Goal: Contribute content: Contribute content

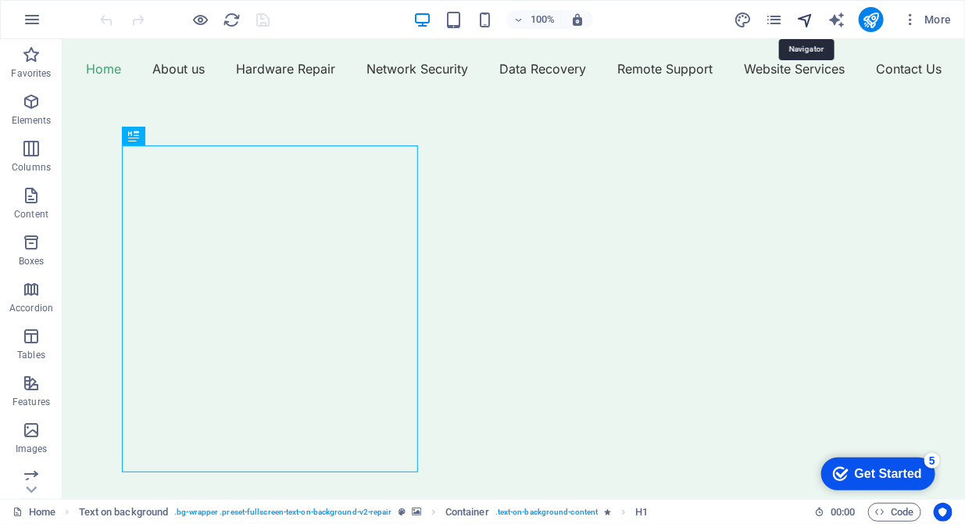
click at [807, 19] on icon "navigator" at bounding box center [805, 20] width 18 height 18
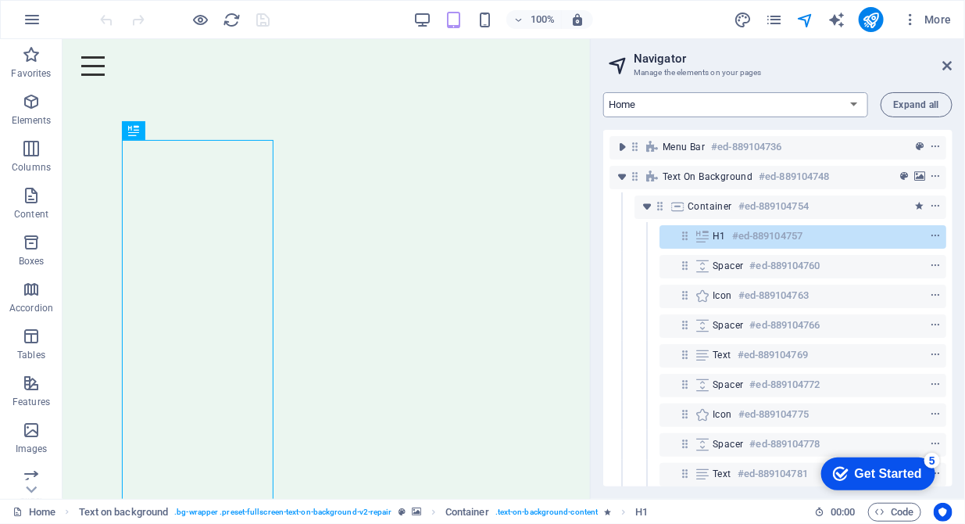
click at [736, 99] on select "Home About us Hardware Repair Network Security Data Recovery Remote Support Web…" at bounding box center [735, 104] width 265 height 25
select select "16784488-en"
click at [603, 92] on select "Home About us Hardware Repair Network Security Data Recovery Remote Support Web…" at bounding box center [735, 104] width 265 height 25
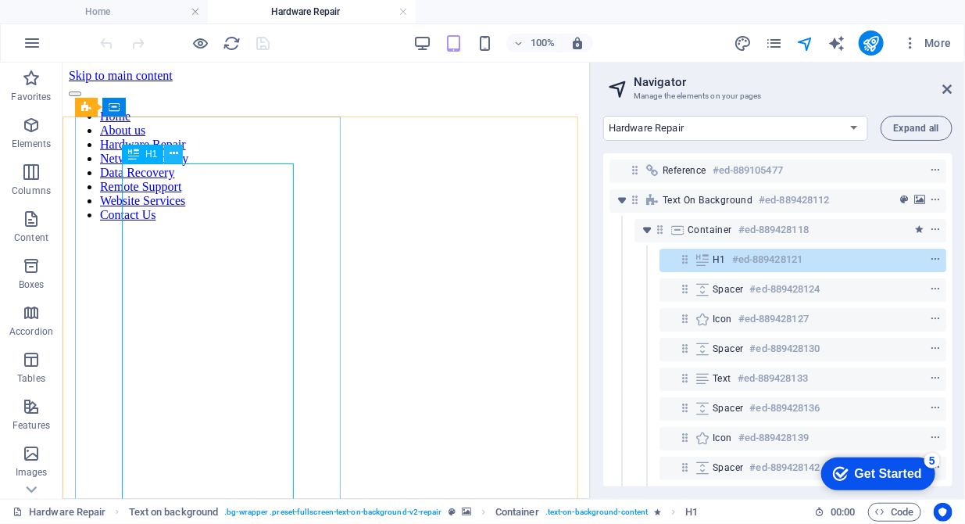
click at [179, 161] on button at bounding box center [173, 154] width 19 height 19
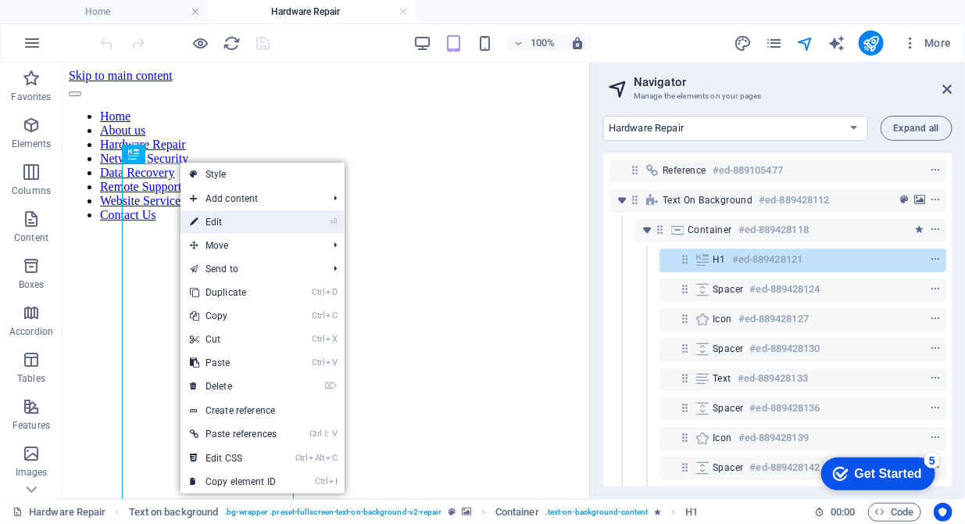
click at [205, 215] on link "⏎ Edit" at bounding box center [233, 221] width 105 height 23
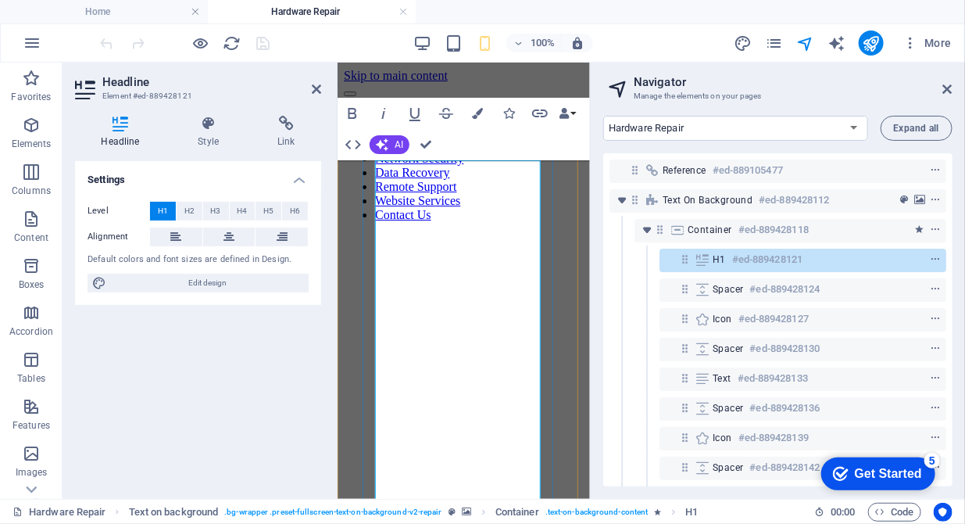
drag, startPoint x: 488, startPoint y: 223, endPoint x: 374, endPoint y: 200, distance: 117.1
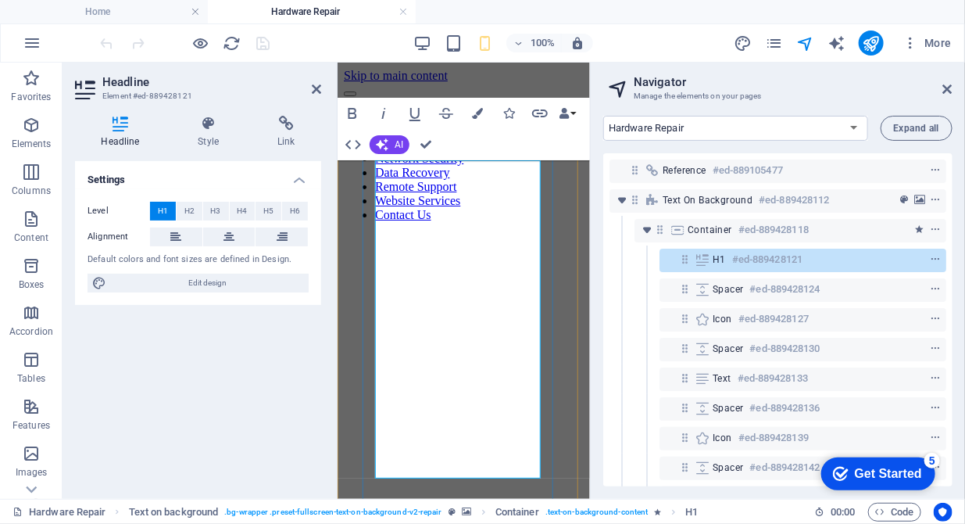
drag, startPoint x: 417, startPoint y: 258, endPoint x: 371, endPoint y: 255, distance: 45.4
click at [509, 113] on icon "button" at bounding box center [508, 113] width 11 height 11
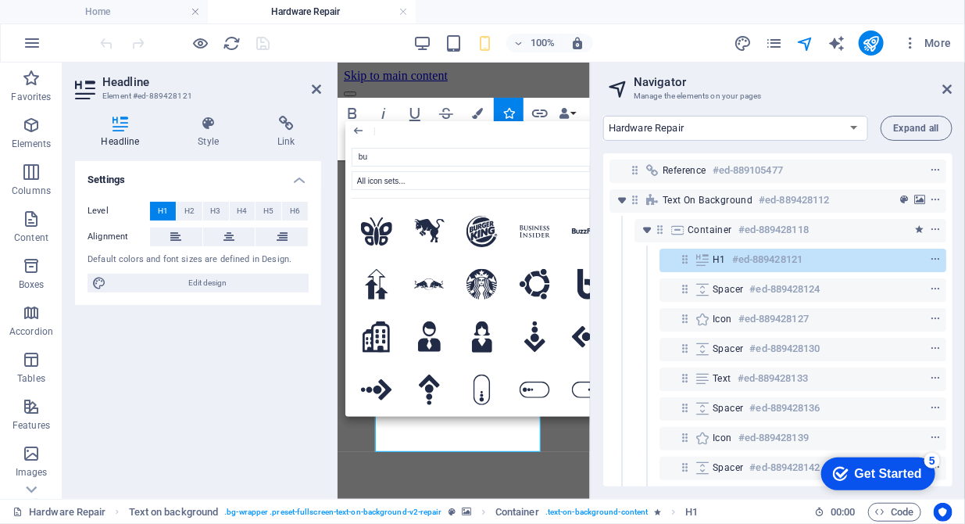
type input "b"
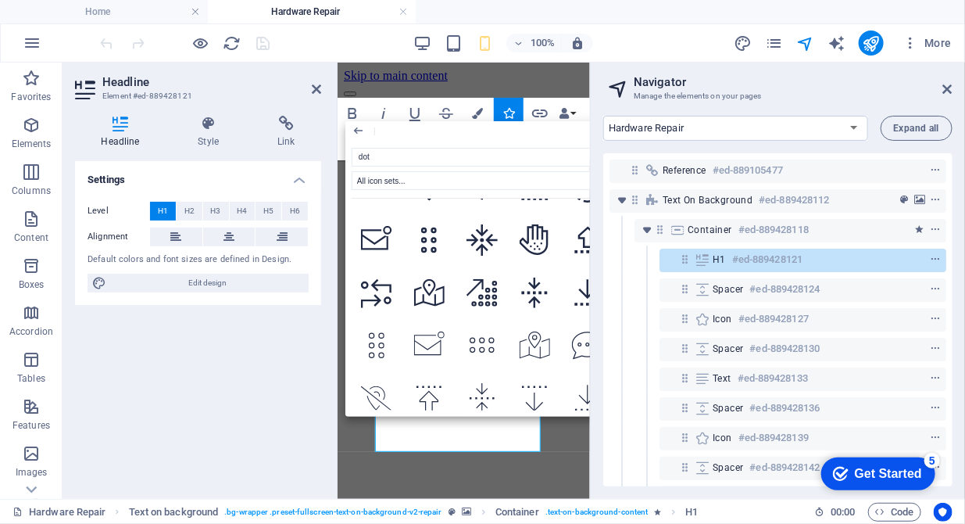
scroll to position [2353, 0]
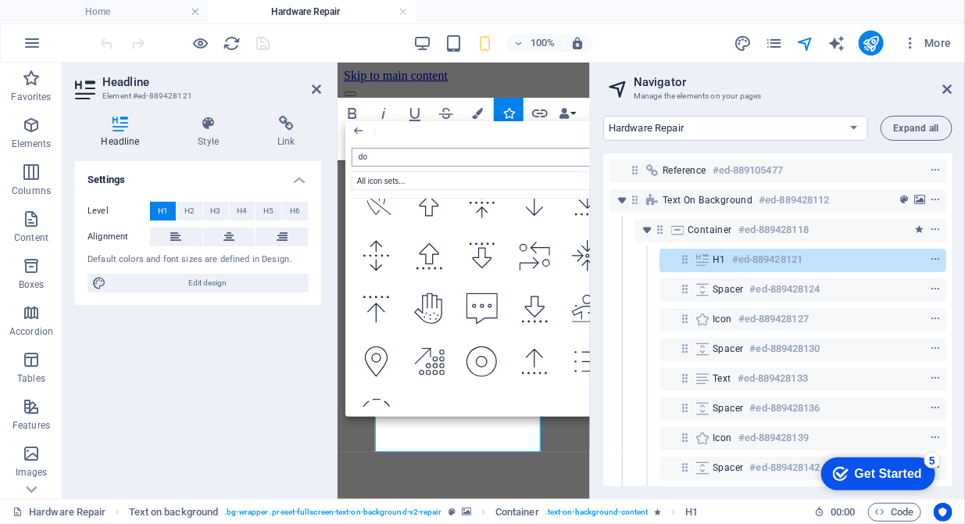
type input "d"
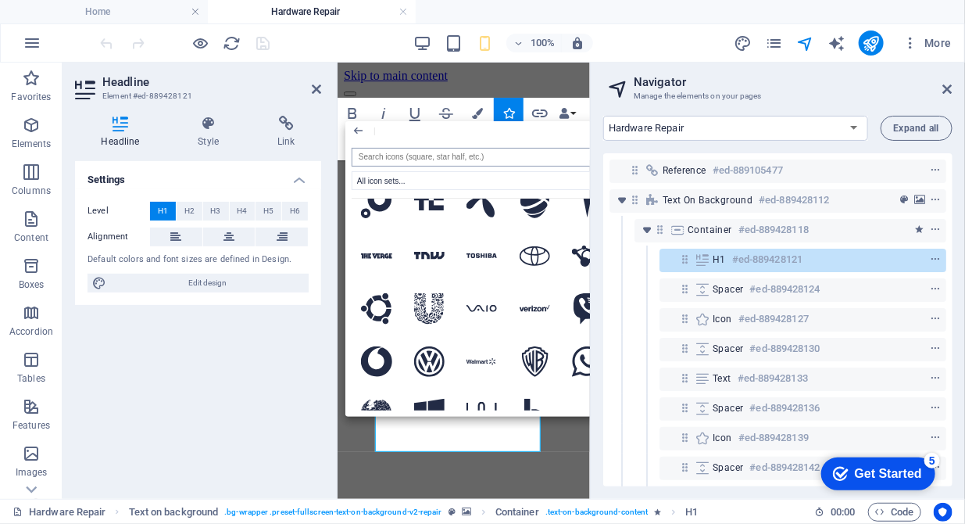
scroll to position [0, 0]
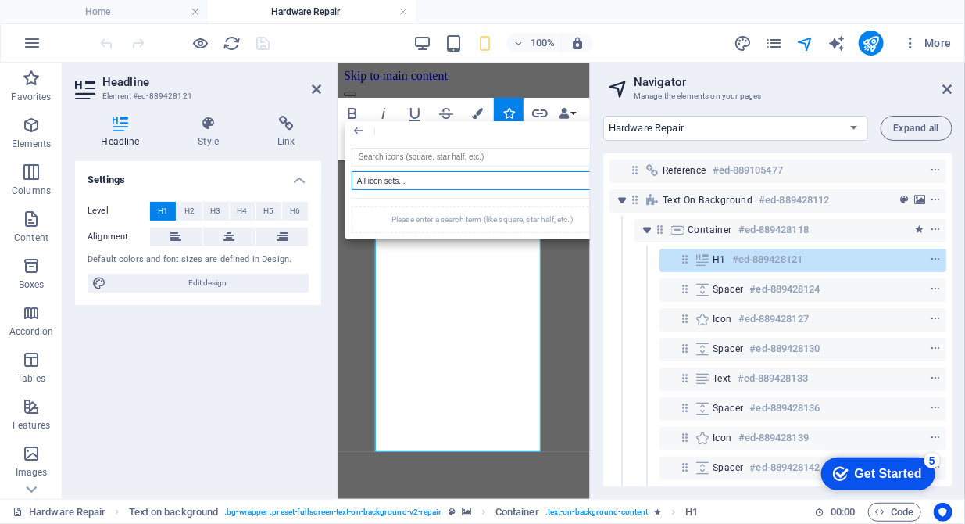
click at [444, 183] on select "All icon sets... IcoFont Ionicons FontAwesome Brands FontAwesome Duotone FontAw…" at bounding box center [482, 180] width 261 height 19
click at [352, 171] on select "All icon sets... IcoFont Ionicons FontAwesome Brands FontAwesome Duotone FontAw…" at bounding box center [482, 180] width 261 height 19
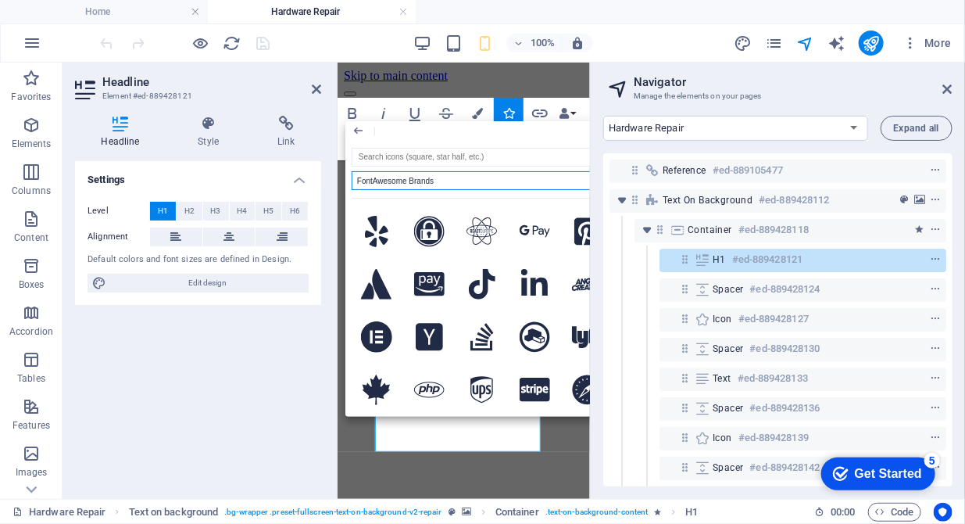
click at [538, 180] on select "All icon sets... IcoFont Ionicons FontAwesome Brands FontAwesome Duotone FontAw…" at bounding box center [482, 180] width 261 height 19
select select "ionicons"
click at [352, 171] on select "All icon sets... IcoFont Ionicons FontAwesome Brands FontAwesome Duotone FontAw…" at bounding box center [482, 180] width 261 height 19
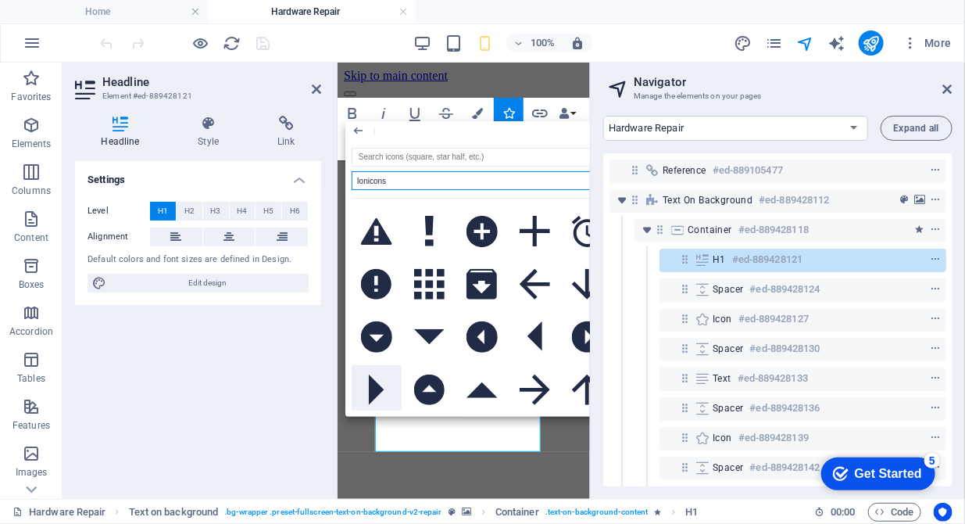
click at [378, 390] on icon at bounding box center [377, 389] width 16 height 31
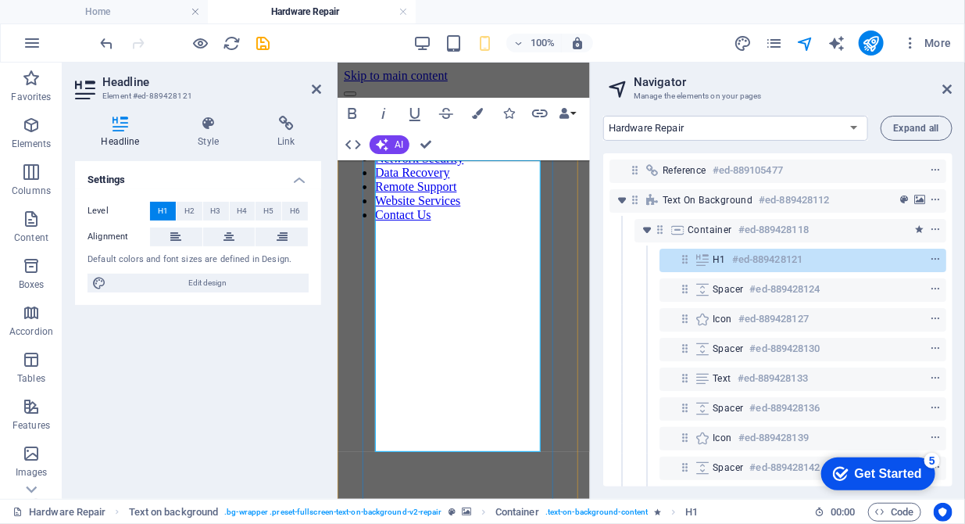
click at [506, 112] on icon "button" at bounding box center [508, 113] width 11 height 11
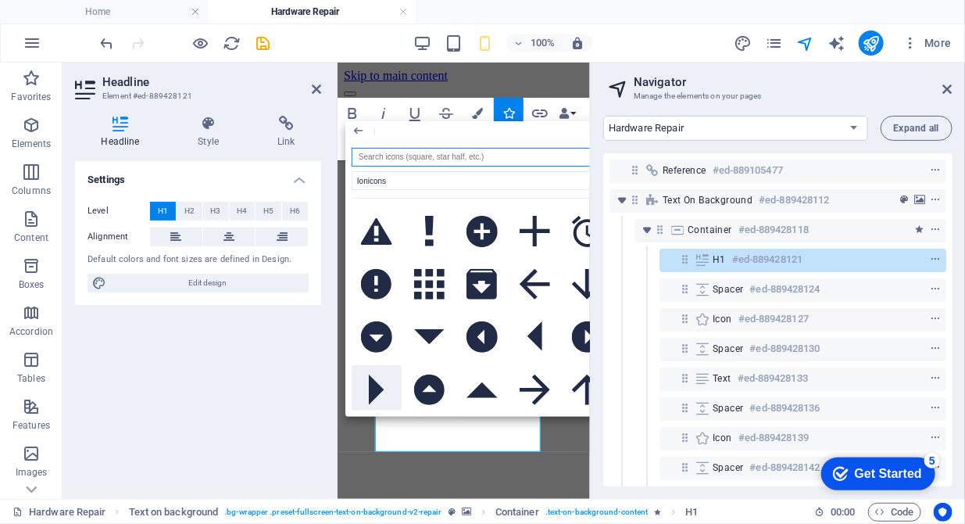
click at [382, 396] on icon at bounding box center [377, 389] width 16 height 31
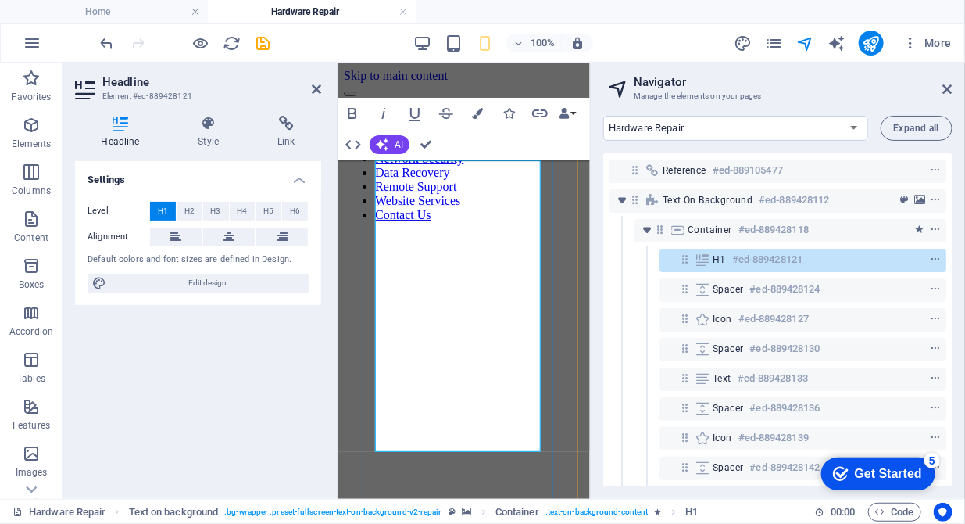
drag, startPoint x: 483, startPoint y: 305, endPoint x: 380, endPoint y: 299, distance: 103.3
click at [506, 109] on icon "button" at bounding box center [508, 113] width 11 height 11
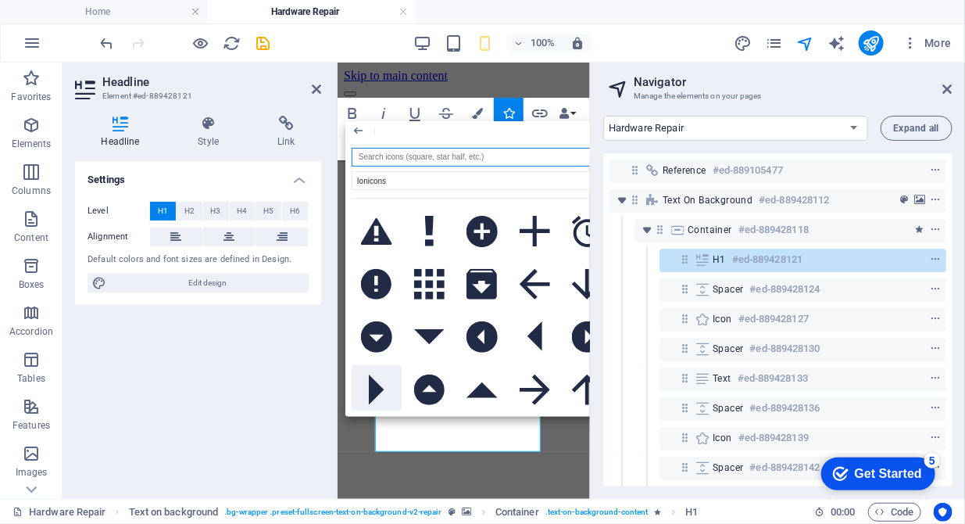
click at [369, 384] on icon at bounding box center [377, 389] width 16 height 31
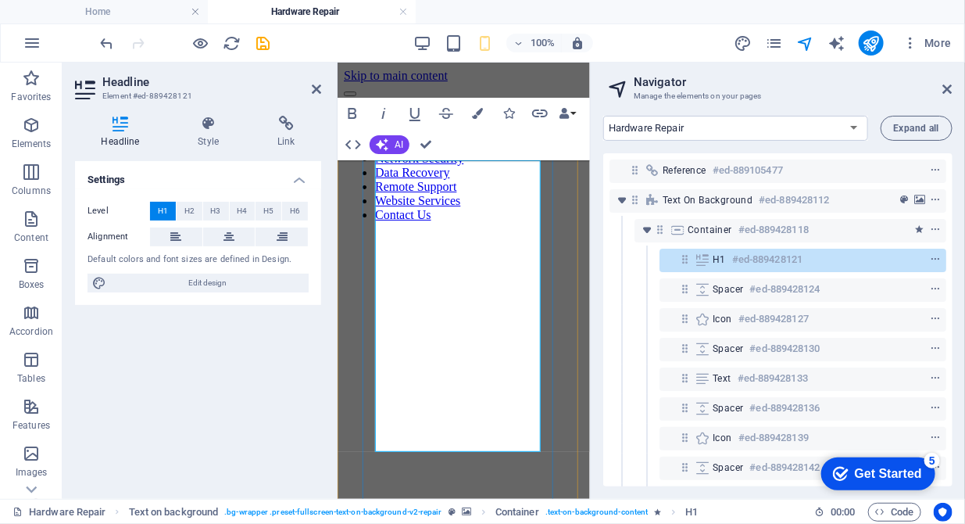
click at [381, 117] on icon "button" at bounding box center [383, 113] width 19 height 19
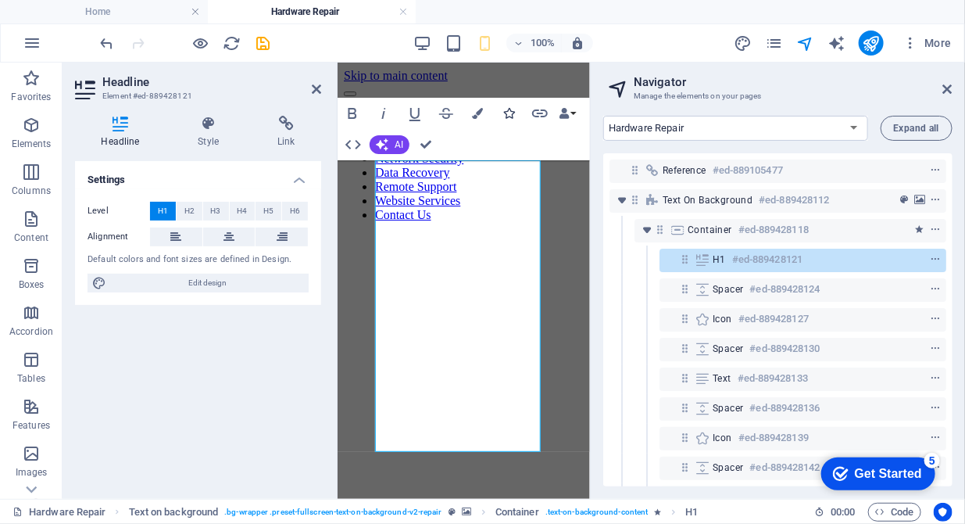
click at [513, 113] on icon "button" at bounding box center [508, 113] width 11 height 11
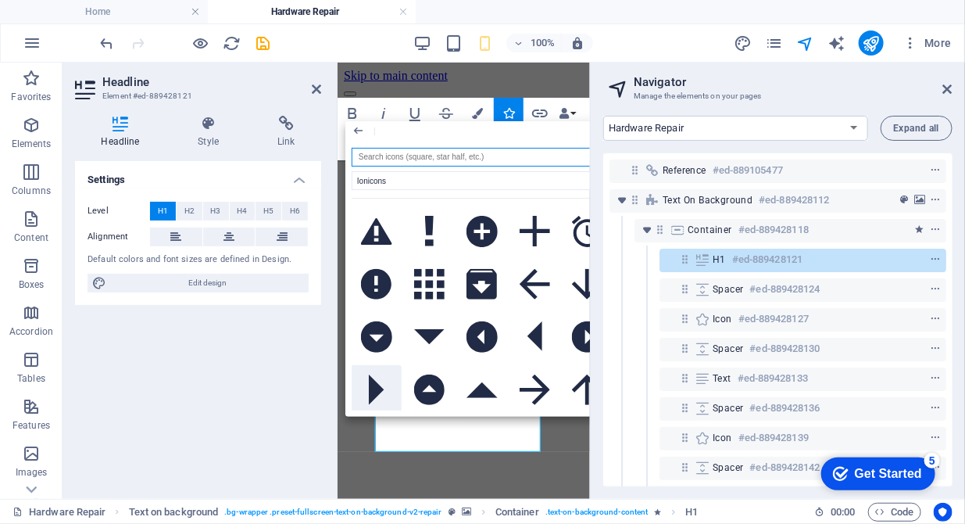
click at [375, 392] on icon at bounding box center [377, 389] width 16 height 31
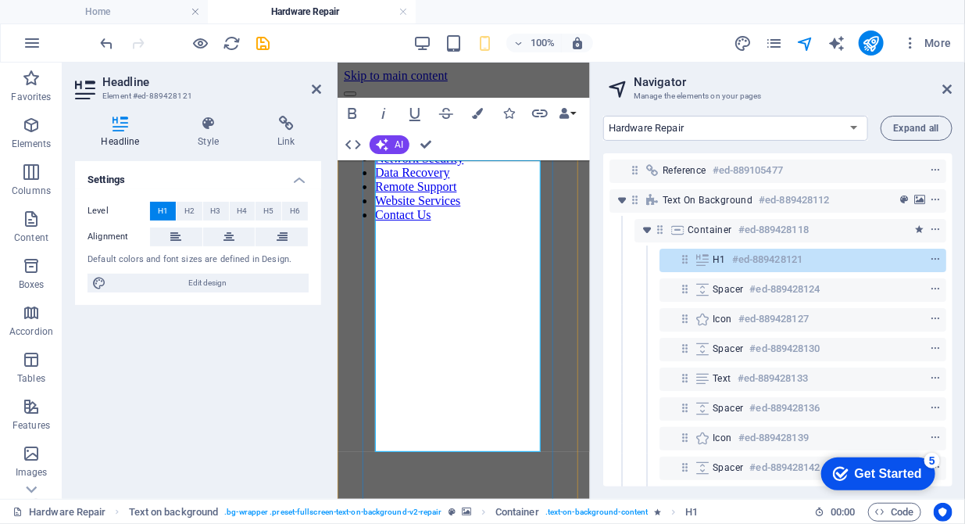
drag, startPoint x: 477, startPoint y: 284, endPoint x: 386, endPoint y: 281, distance: 91.5
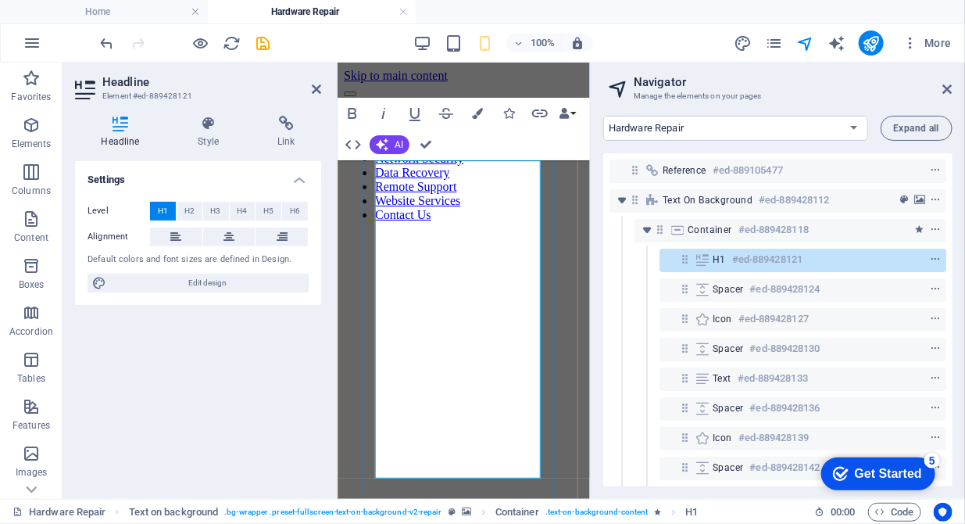
drag, startPoint x: 486, startPoint y: 338, endPoint x: 379, endPoint y: 336, distance: 107.1
drag, startPoint x: 471, startPoint y: 367, endPoint x: 378, endPoint y: 366, distance: 93.0
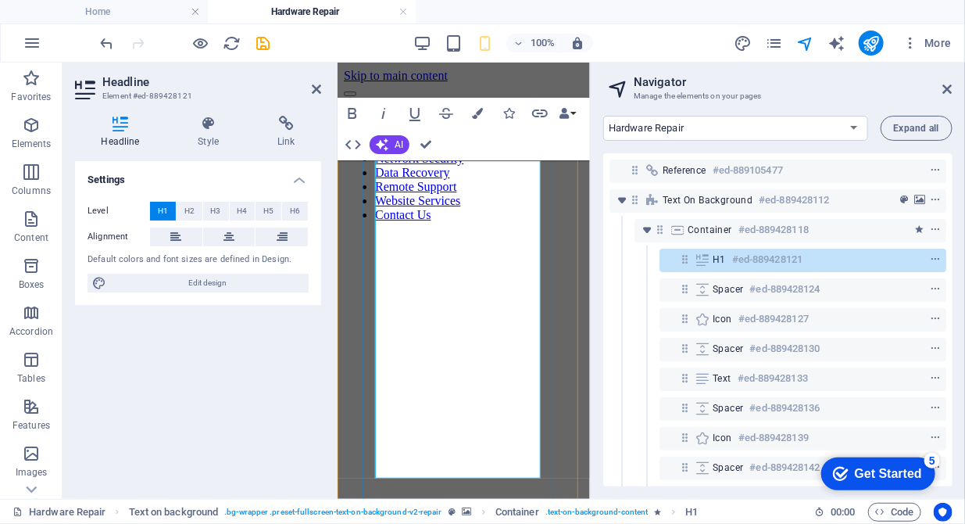
drag, startPoint x: 452, startPoint y: 406, endPoint x: 377, endPoint y: 356, distance: 89.5
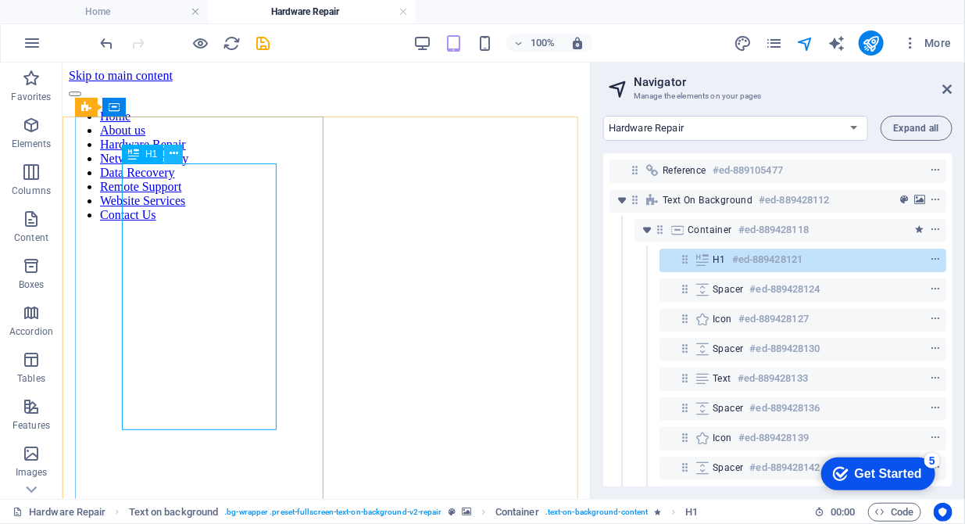
click at [175, 152] on icon at bounding box center [174, 153] width 9 height 16
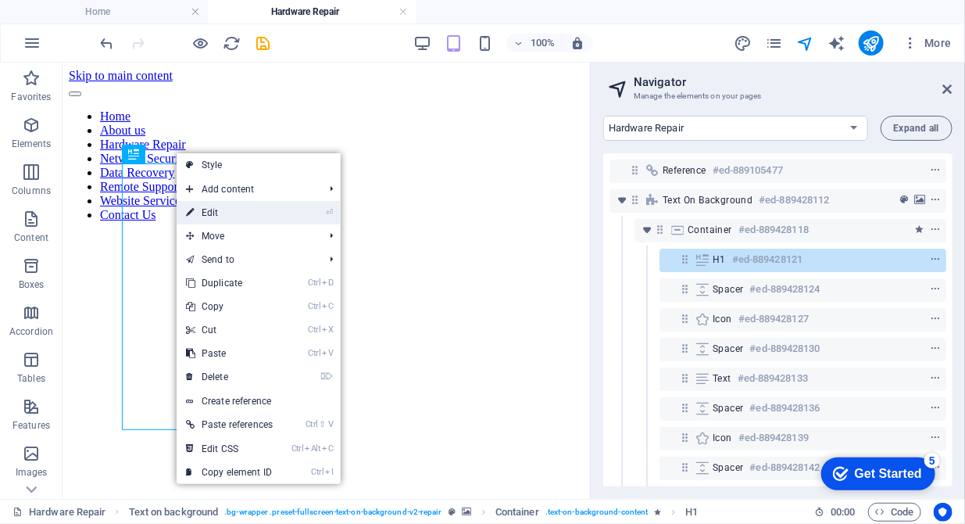
click at [206, 209] on link "⏎ Edit" at bounding box center [229, 212] width 105 height 23
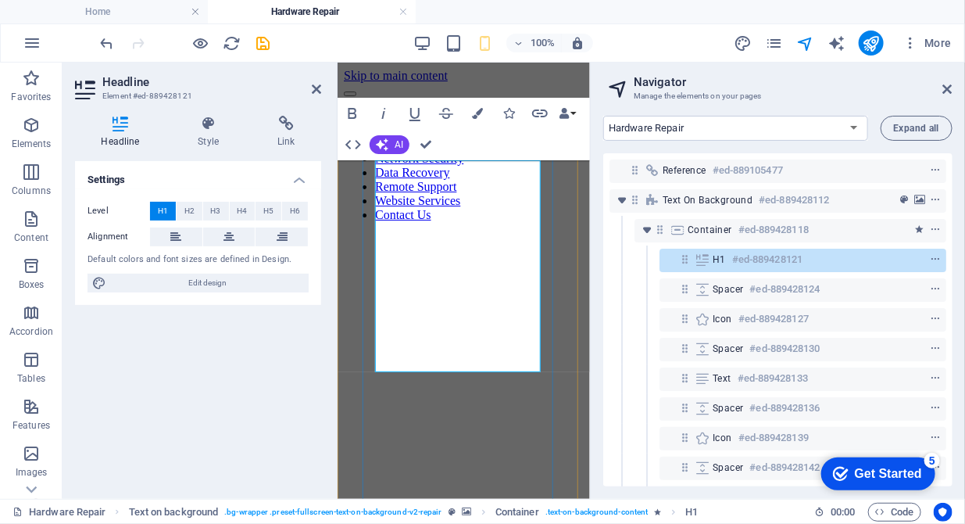
click at [378, 138] on icon "button" at bounding box center [382, 144] width 13 height 13
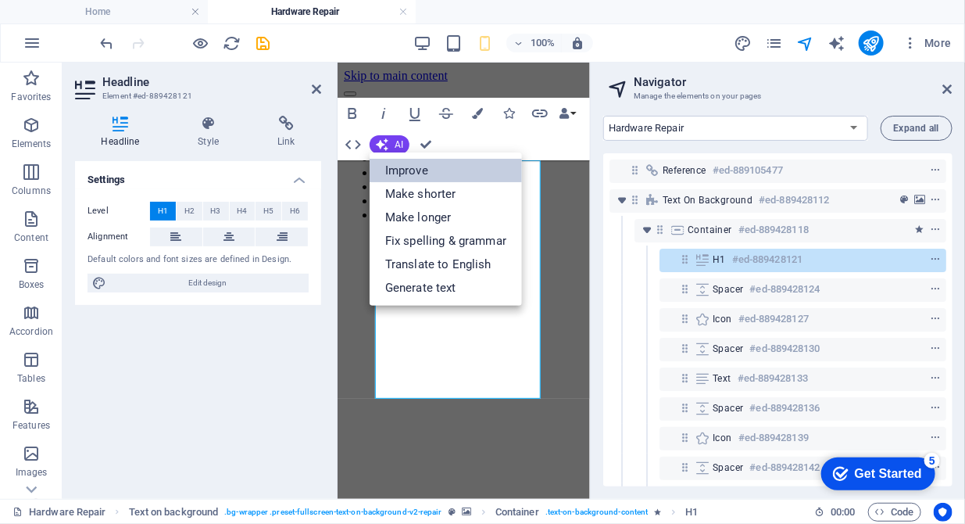
click at [387, 161] on link "Improve" at bounding box center [446, 170] width 152 height 23
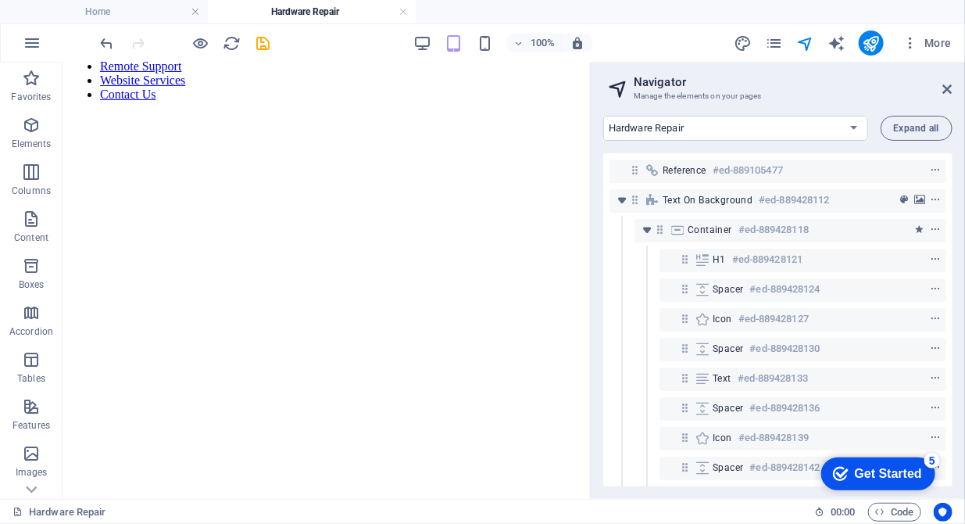
scroll to position [159, 0]
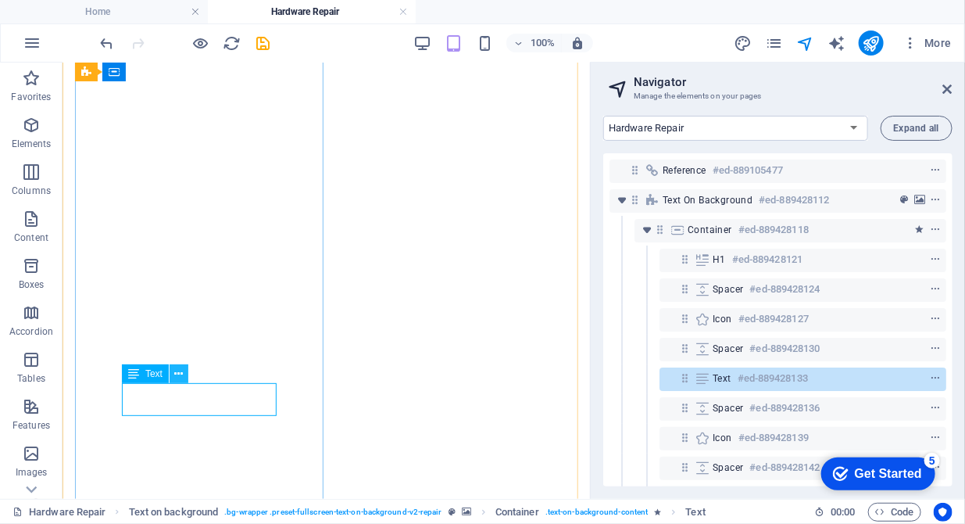
click at [184, 373] on button at bounding box center [179, 373] width 19 height 19
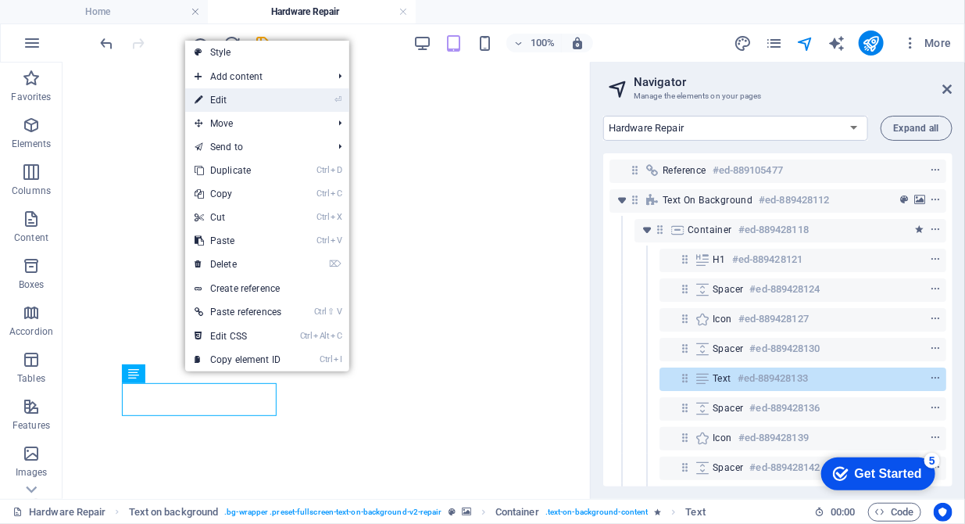
click at [237, 97] on link "⏎ Edit" at bounding box center [237, 99] width 105 height 23
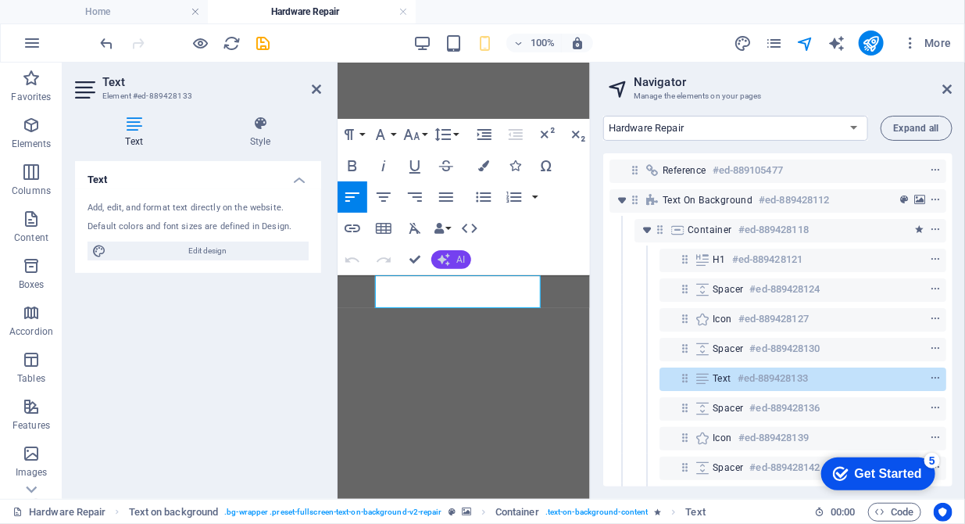
click at [442, 258] on icon "button" at bounding box center [444, 259] width 13 height 13
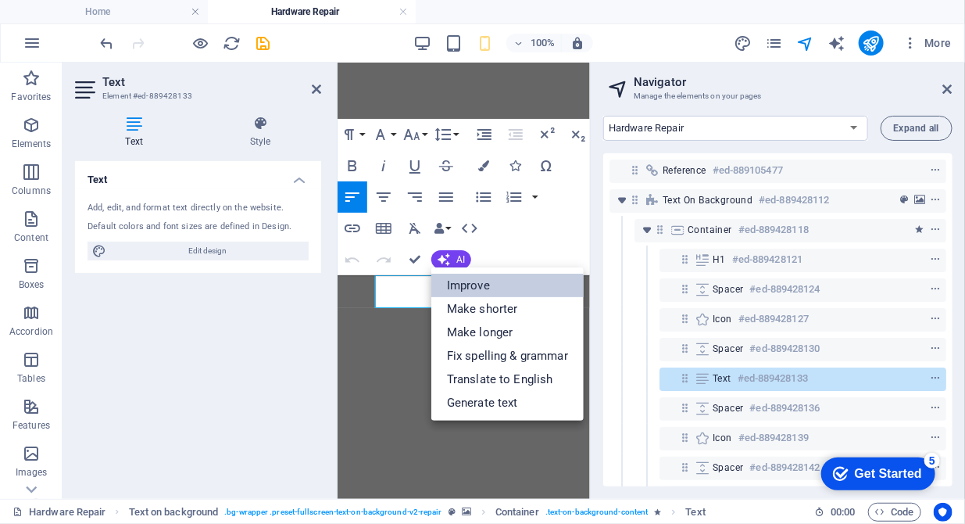
click at [455, 282] on link "Improve" at bounding box center [507, 285] width 152 height 23
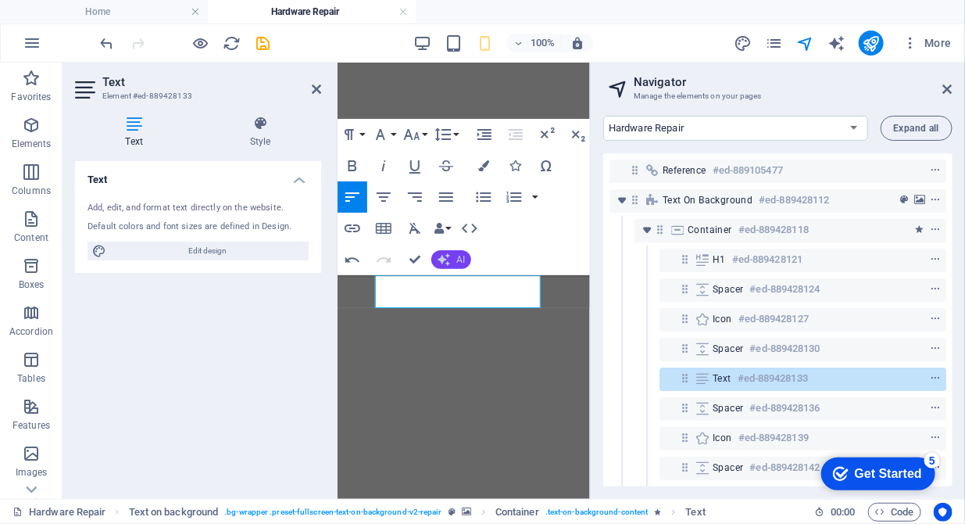
click at [438, 257] on icon "button" at bounding box center [444, 260] width 14 height 14
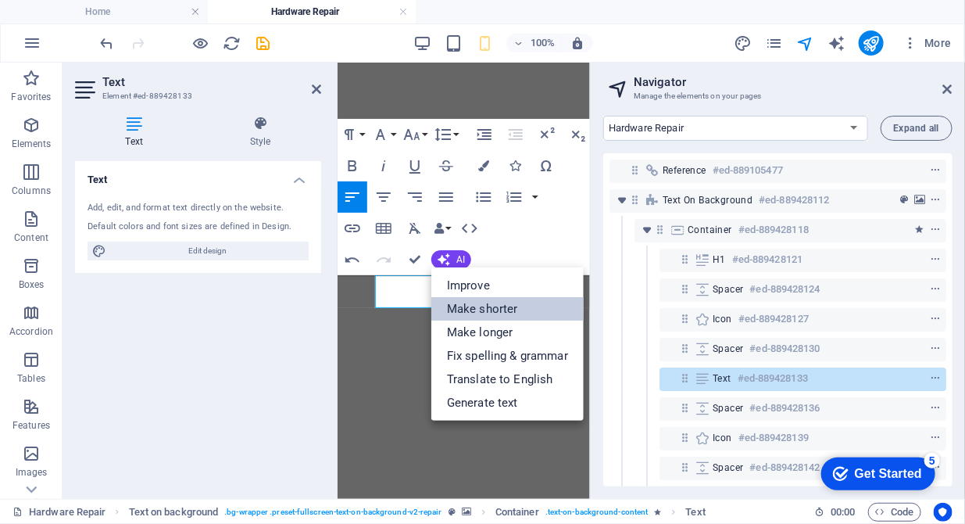
click at [447, 306] on link "Make shorter" at bounding box center [507, 308] width 152 height 23
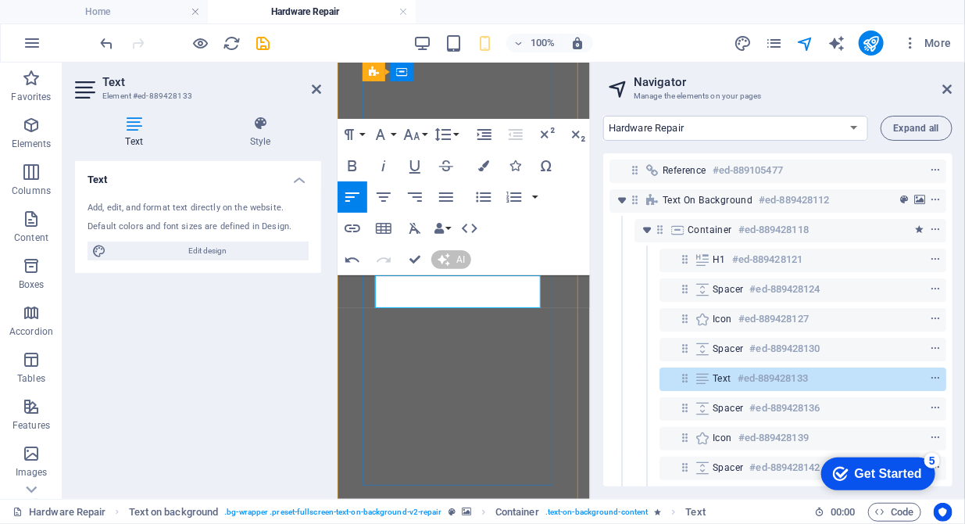
scroll to position [138, 0]
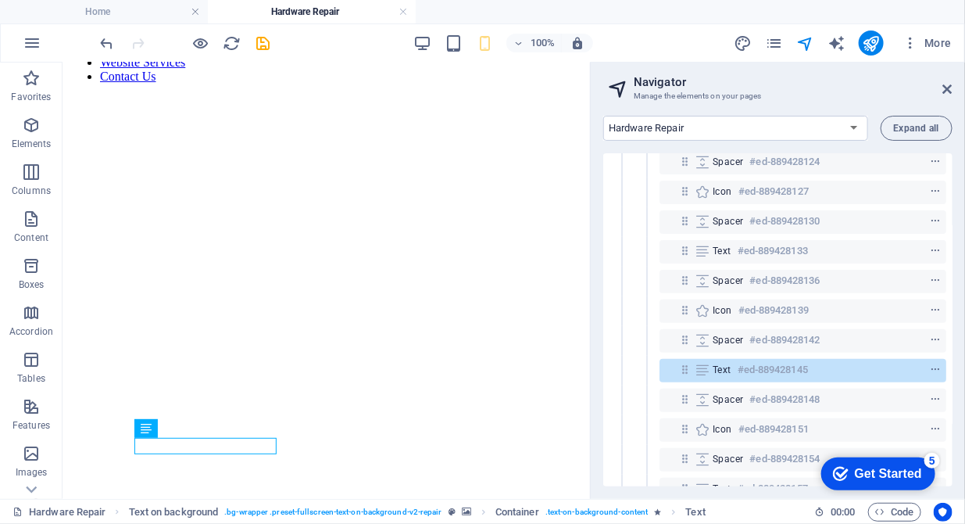
scroll to position [184, 0]
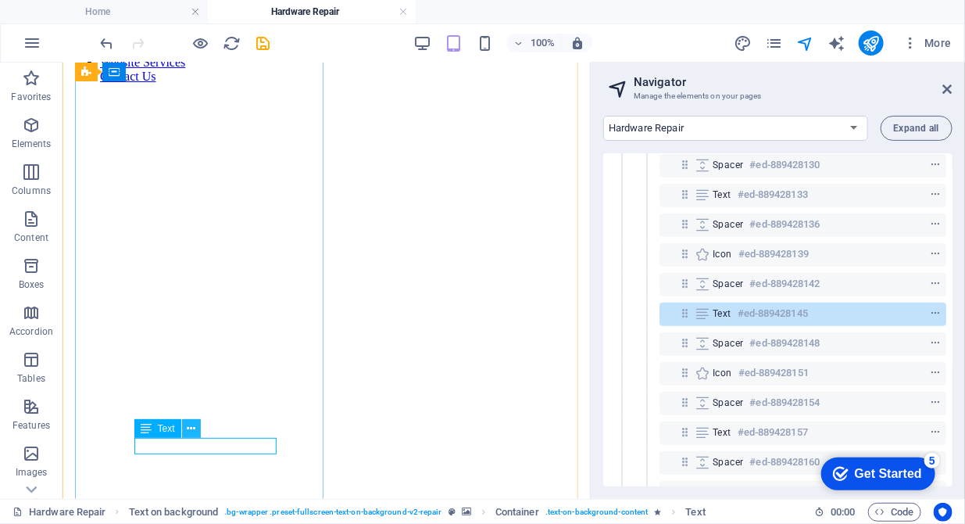
click at [187, 426] on icon at bounding box center [191, 428] width 9 height 16
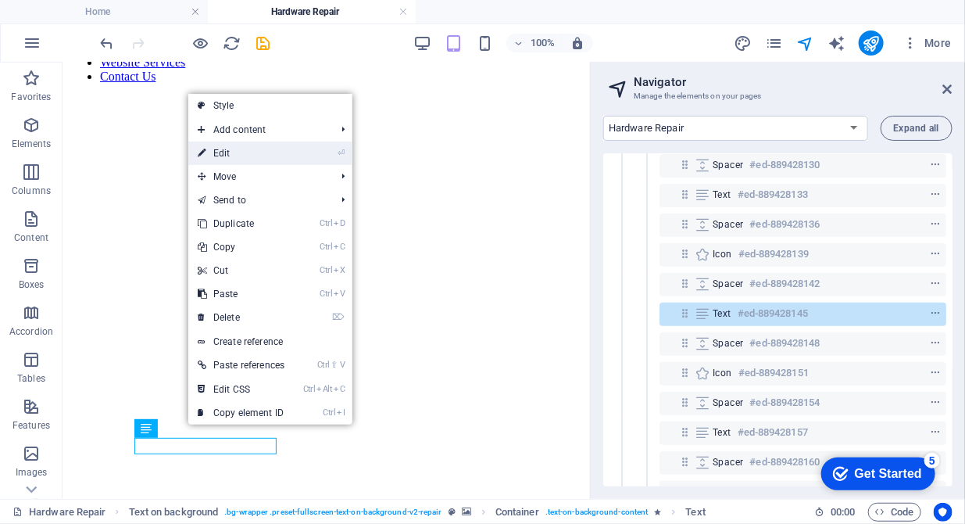
click at [227, 152] on link "⏎ Edit" at bounding box center [240, 152] width 105 height 23
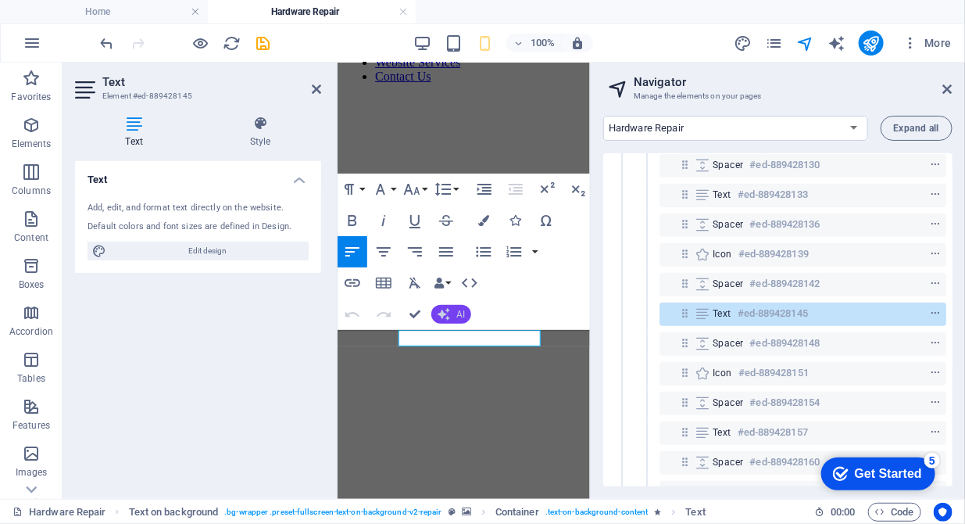
click at [446, 315] on icon "button" at bounding box center [444, 314] width 13 height 13
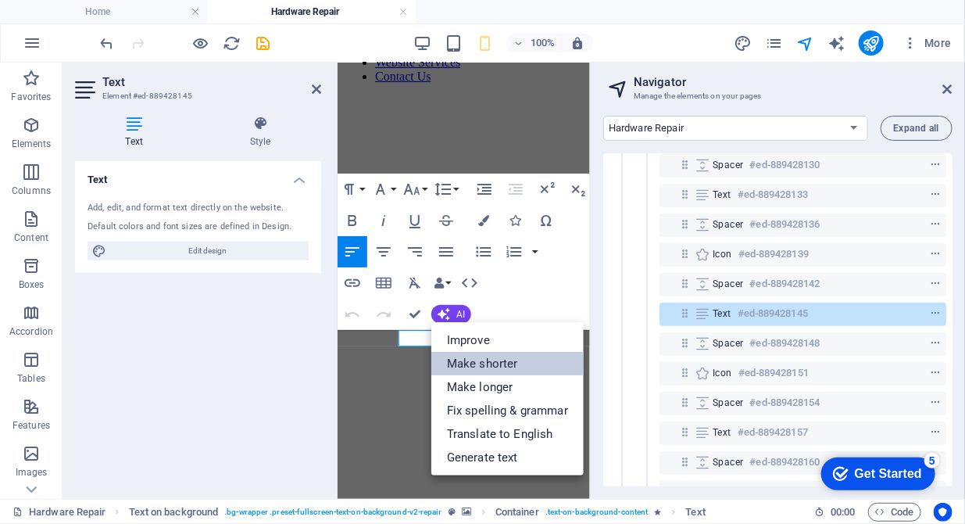
click at [456, 359] on link "Make shorter" at bounding box center [507, 363] width 152 height 23
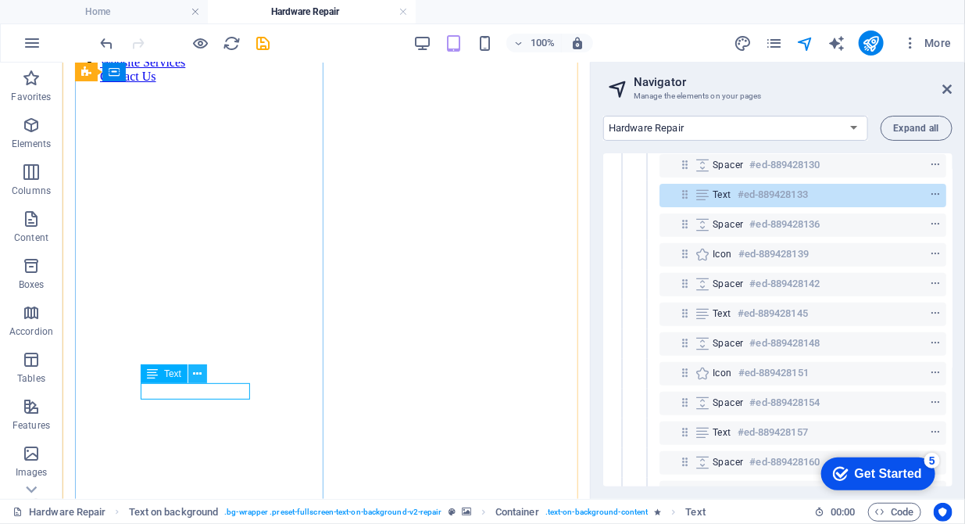
click at [203, 374] on button at bounding box center [197, 373] width 19 height 19
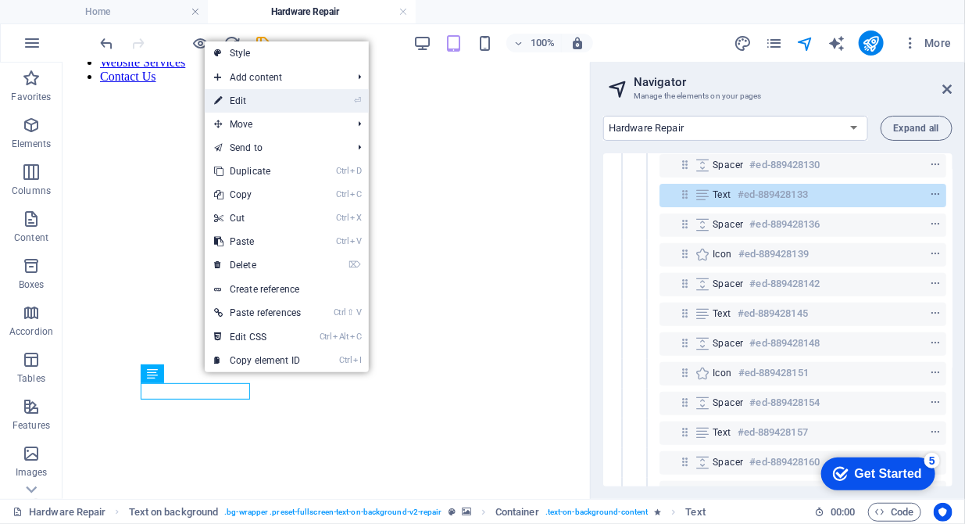
click at [254, 97] on link "⏎ Edit" at bounding box center [257, 100] width 105 height 23
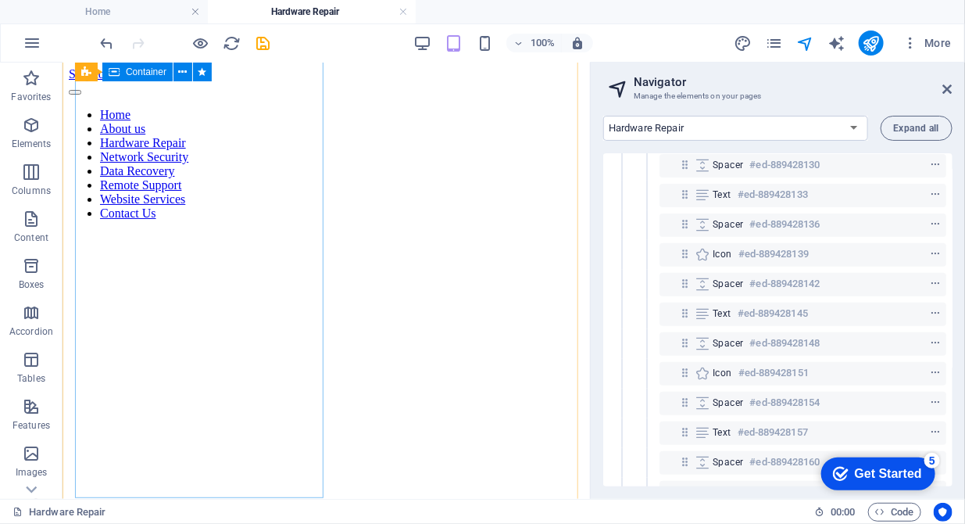
scroll to position [0, 0]
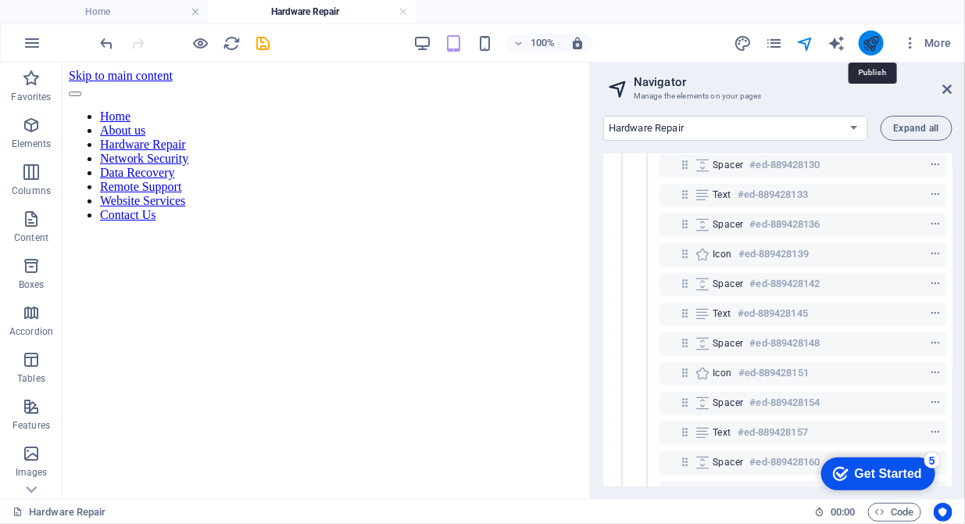
click at [869, 38] on icon "publish" at bounding box center [871, 43] width 18 height 18
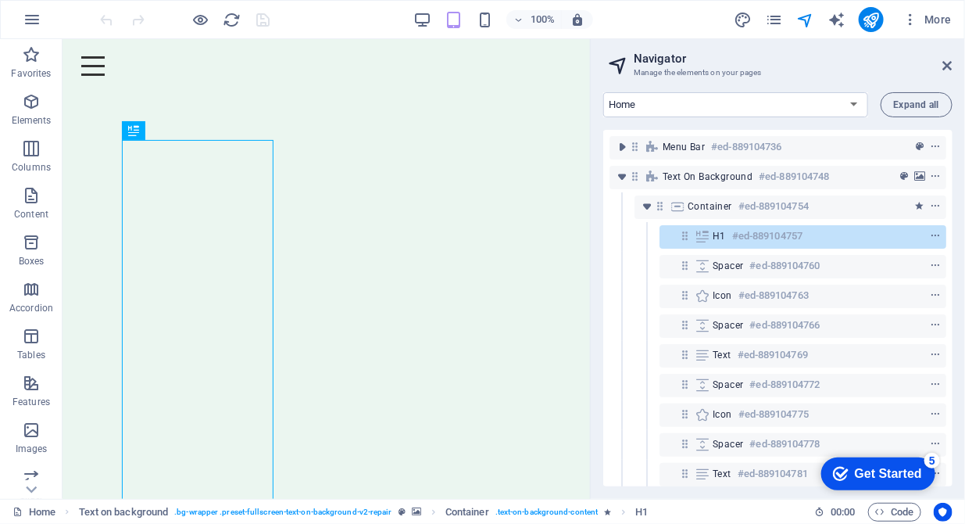
select select "16784488-en"
click at [603, 92] on select "Home About us Hardware Repair Network Security Data Recovery Remote Support Web…" at bounding box center [735, 104] width 265 height 25
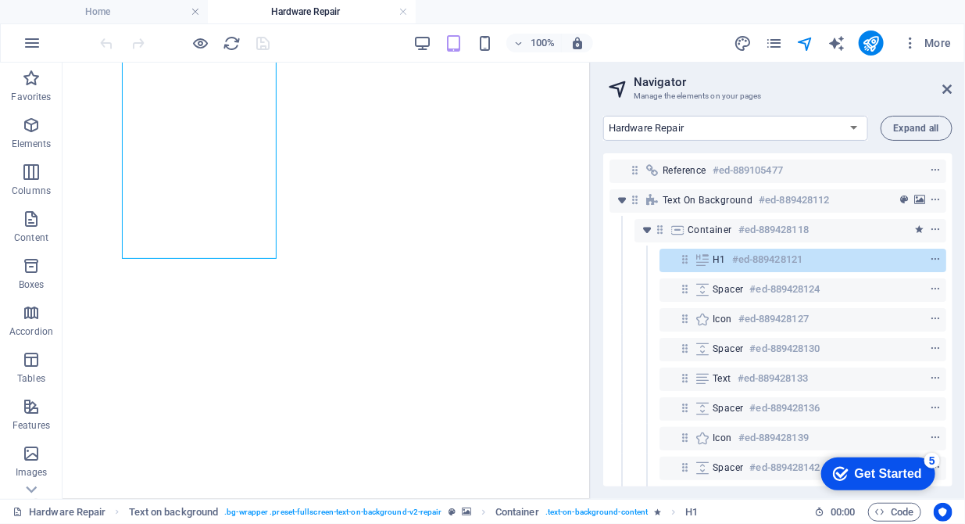
scroll to position [239, 0]
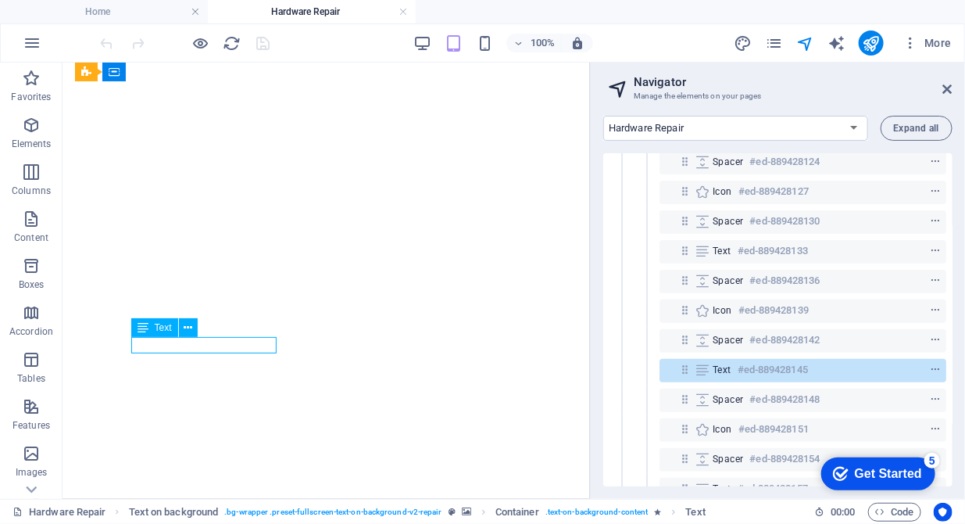
scroll to position [184, 0]
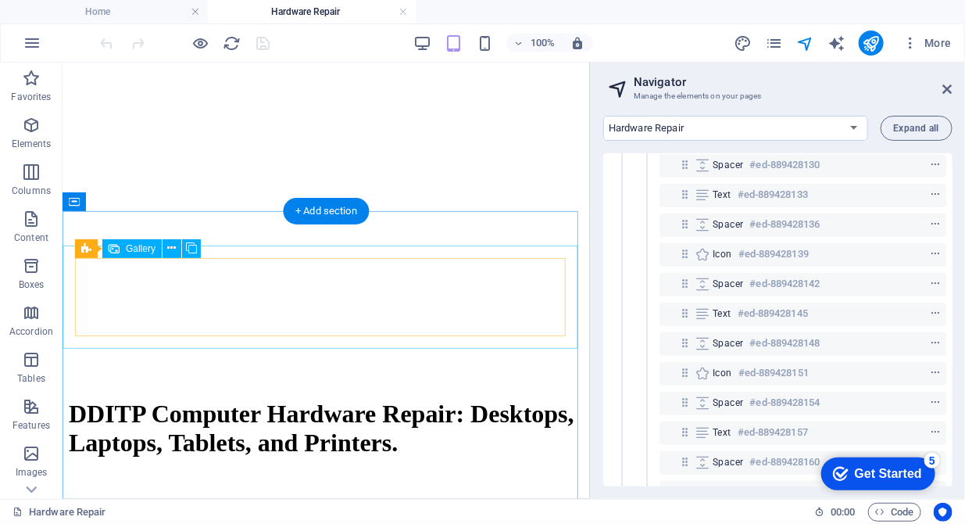
scroll to position [719, 0]
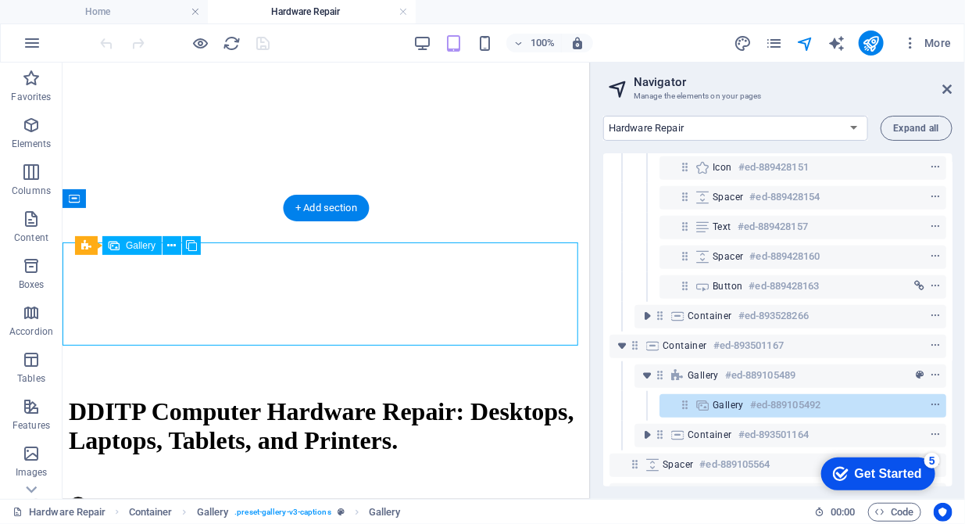
scroll to position [427, 0]
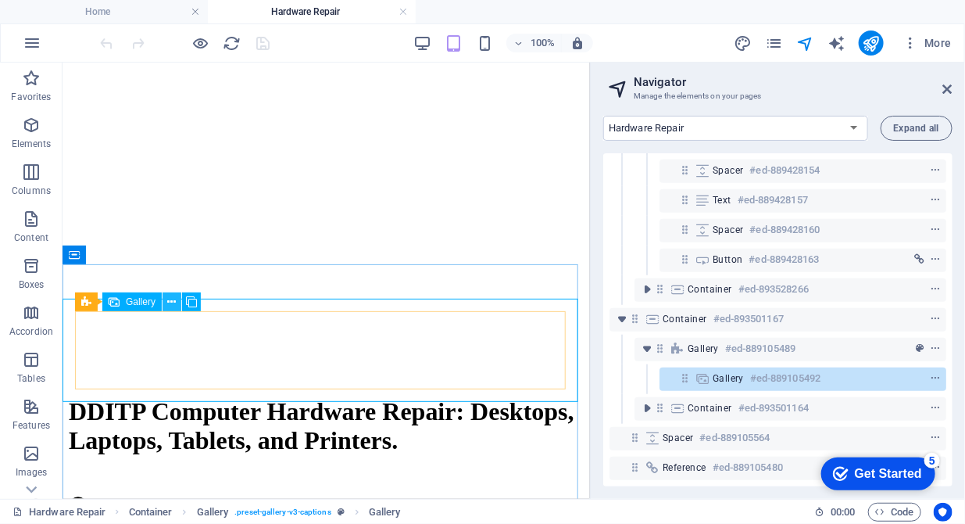
click at [171, 299] on icon at bounding box center [172, 302] width 9 height 16
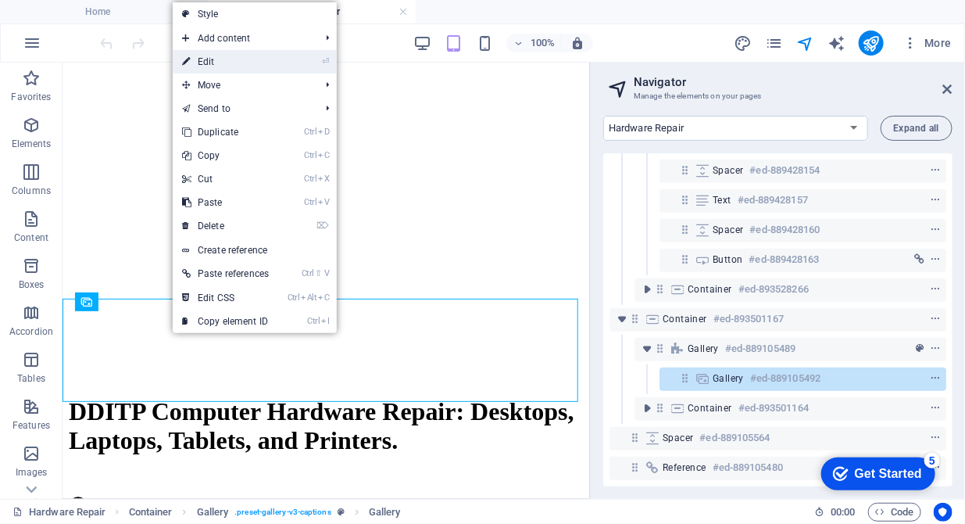
click at [218, 63] on link "⏎ Edit" at bounding box center [225, 61] width 105 height 23
select select "4"
select select "px"
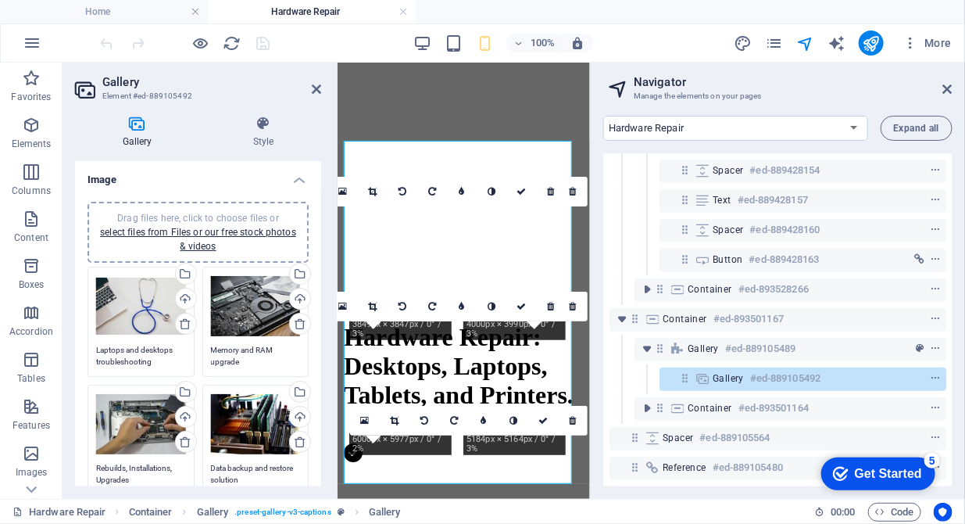
scroll to position [159, 0]
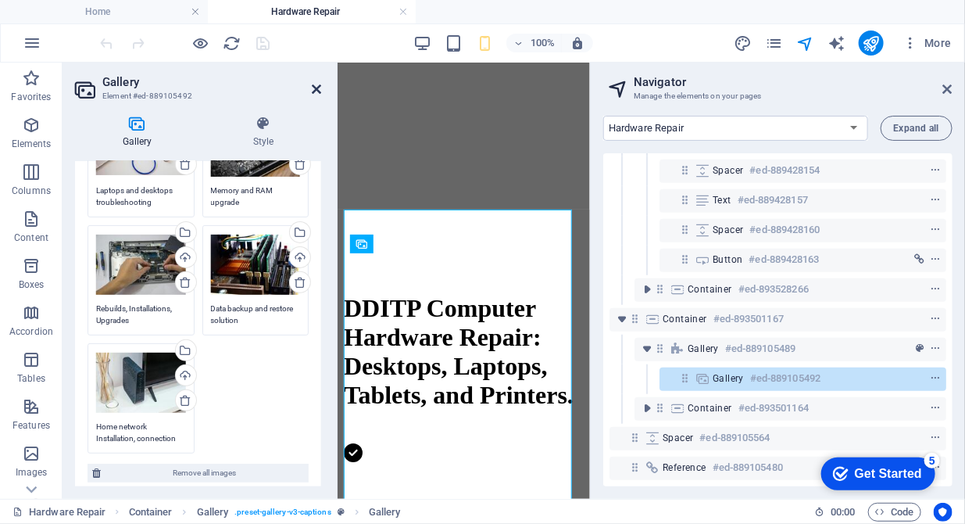
click at [316, 91] on icon at bounding box center [316, 89] width 9 height 13
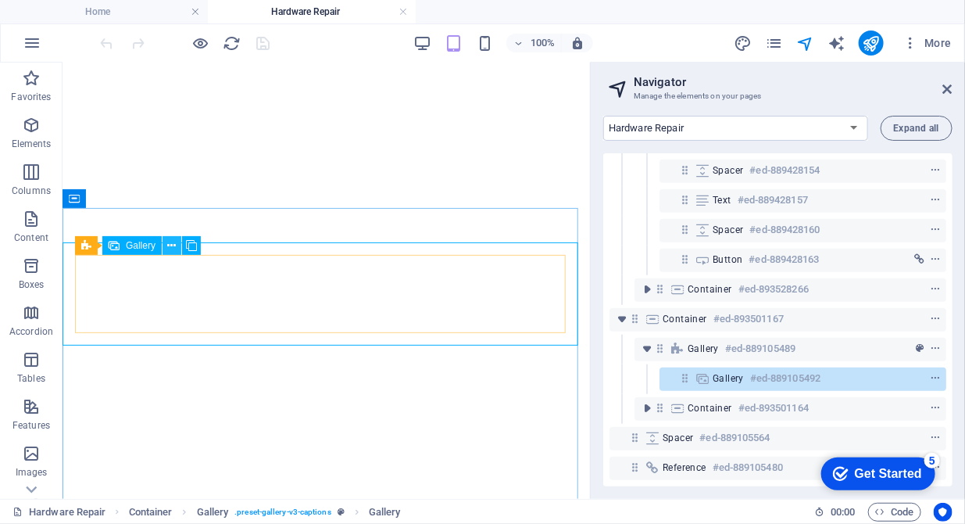
click at [171, 245] on icon at bounding box center [172, 246] width 9 height 16
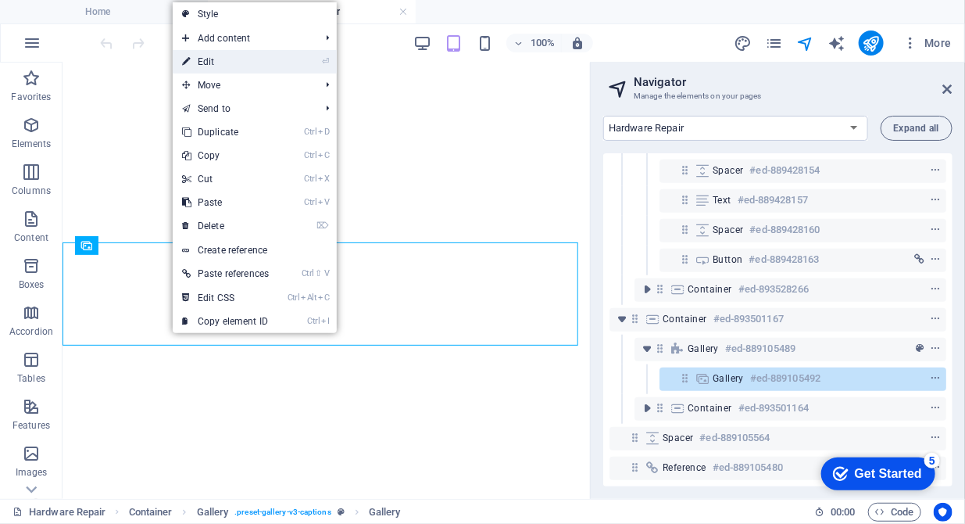
click at [227, 53] on link "⏎ Edit" at bounding box center [225, 61] width 105 height 23
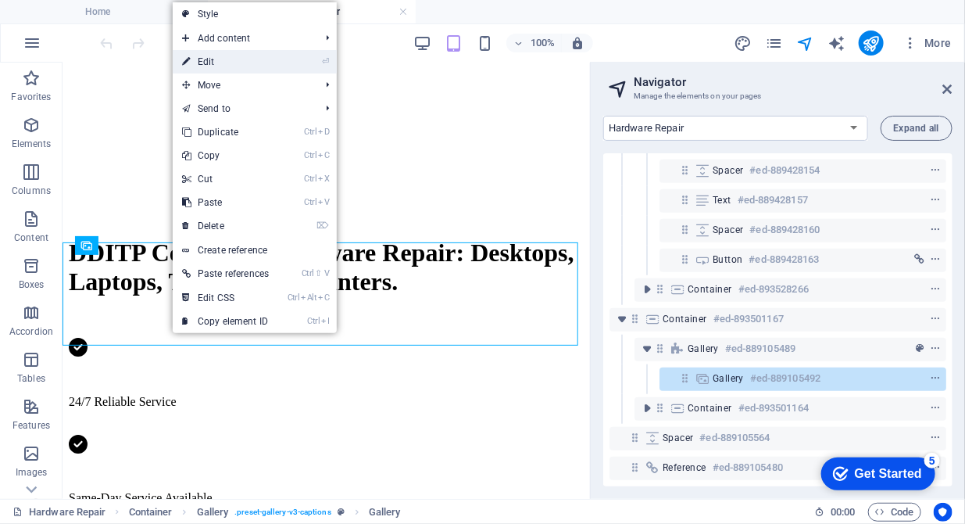
select select "4"
select select "px"
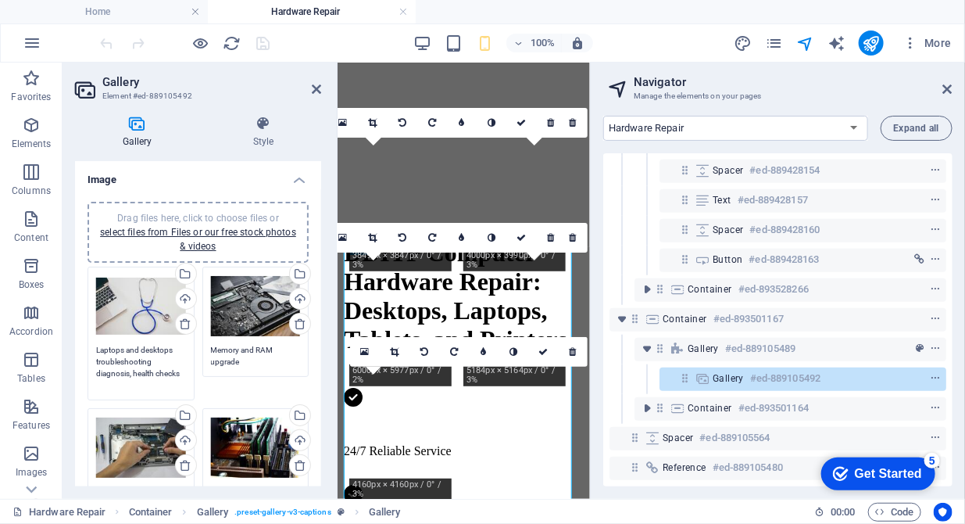
click at [156, 363] on textarea "Laptops and desktops troubleshooting diagnosis, health checks" at bounding box center [141, 367] width 90 height 47
drag, startPoint x: 177, startPoint y: 343, endPoint x: 89, endPoint y: 342, distance: 88.3
click at [89, 342] on div "Drag files here, click to choose files or select files from Files or our free s…" at bounding box center [141, 333] width 115 height 141
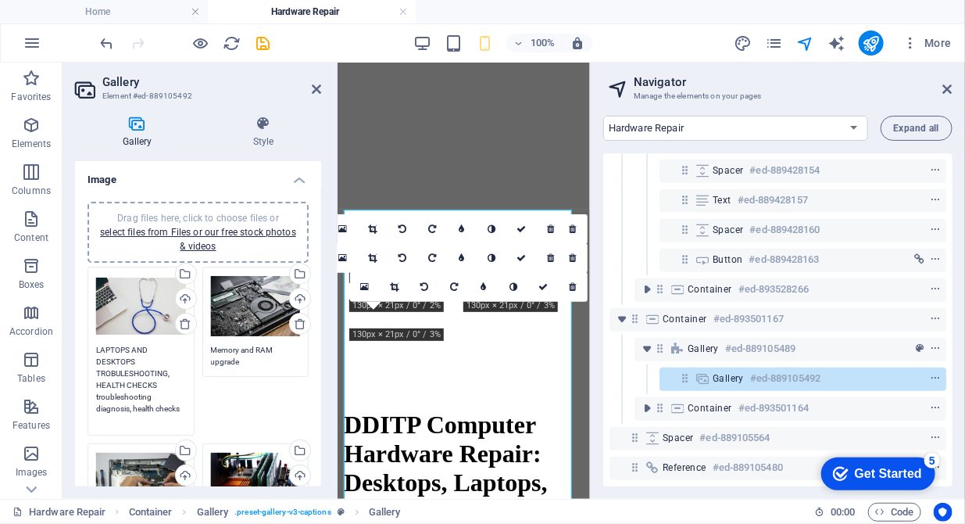
click at [97, 384] on textarea "LAPTOPS AND DESKTOPS TROBULESHOOTING, HEALTH CHECKS troubleshooting diagnosis, …" at bounding box center [141, 385] width 90 height 82
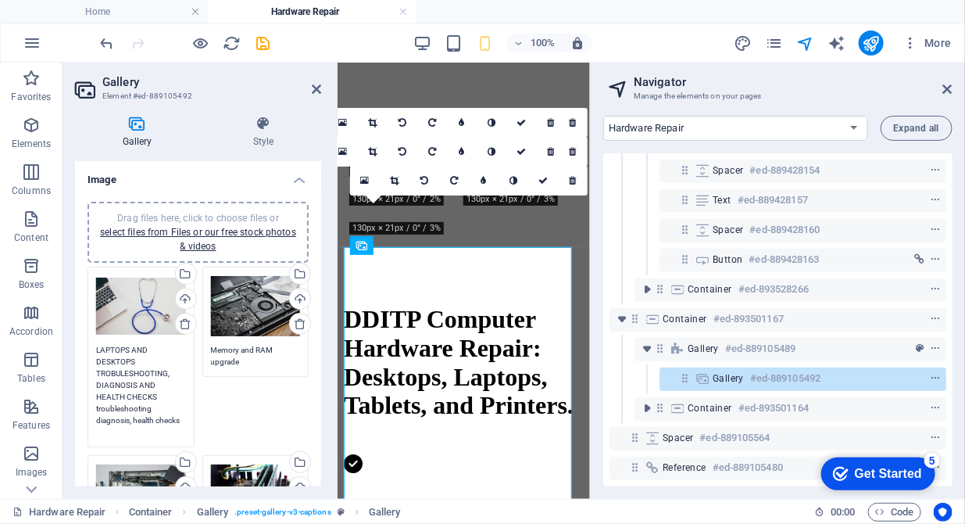
click at [95, 406] on div "Drag files here, click to choose files or select files from Files or our free s…" at bounding box center [141, 357] width 115 height 188
drag, startPoint x: 97, startPoint y: 408, endPoint x: 199, endPoint y: 442, distance: 108.0
click at [199, 442] on div "Drag files here, click to choose files or select files from Files or our free s…" at bounding box center [198, 475] width 229 height 424
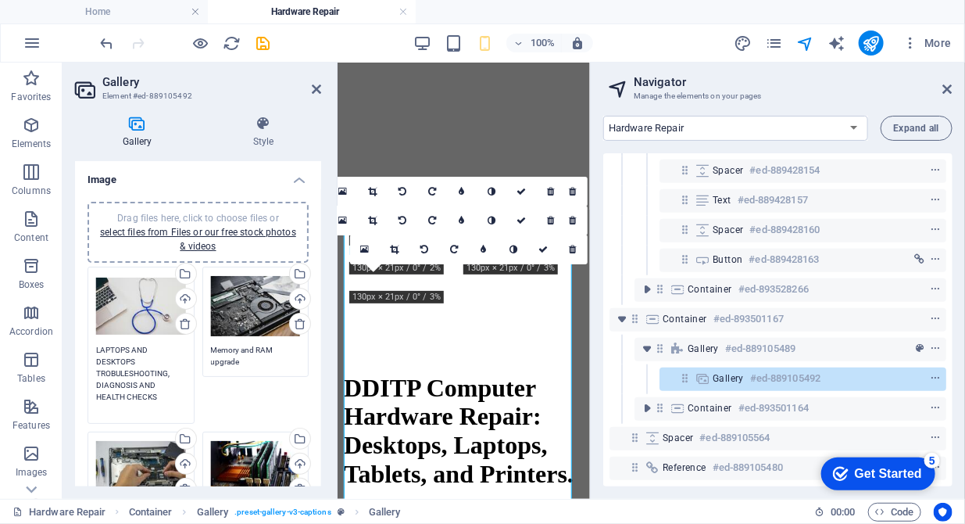
click at [135, 413] on textarea "LAPTOPS AND DESKTOPS TROBULESHOOTING, DIAGNOSIS AND HEALTH CHECKS" at bounding box center [141, 379] width 90 height 70
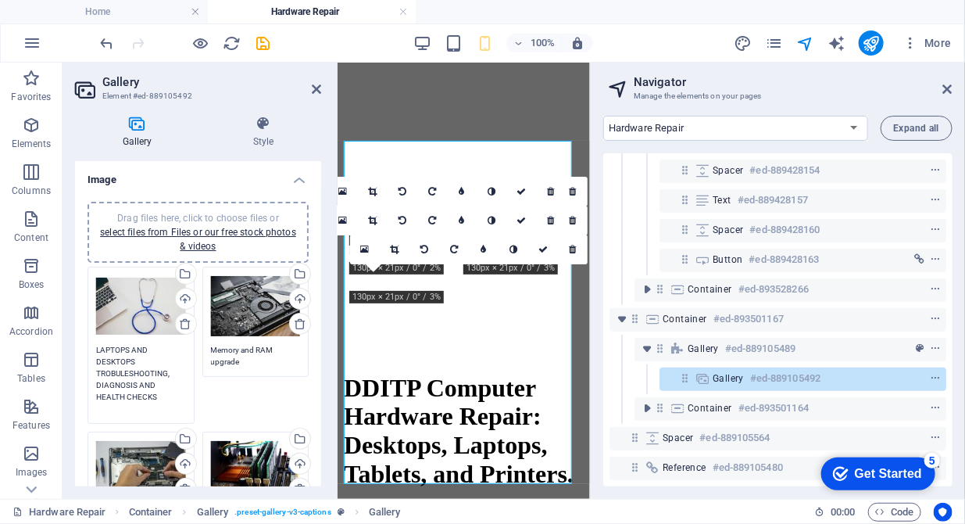
type textarea "LAPTOPS AND DESKTOPS TROBULESHOOTING, DIAGNOSIS AND HEALTH CHECKS"
click at [230, 362] on textarea "Memory and RAM upgrade" at bounding box center [256, 355] width 90 height 23
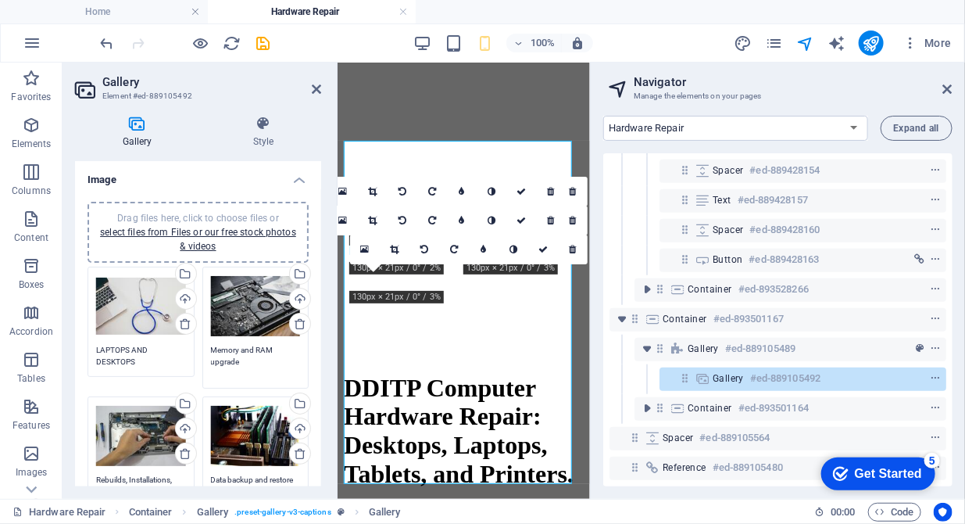
click at [271, 359] on textarea "Memory and RAM upgrade" at bounding box center [256, 361] width 90 height 35
drag, startPoint x: 271, startPoint y: 359, endPoint x: 202, endPoint y: 351, distance: 69.2
click at [202, 351] on div "Drag files here, click to choose files or select files from Files or our free s…" at bounding box center [255, 328] width 115 height 130
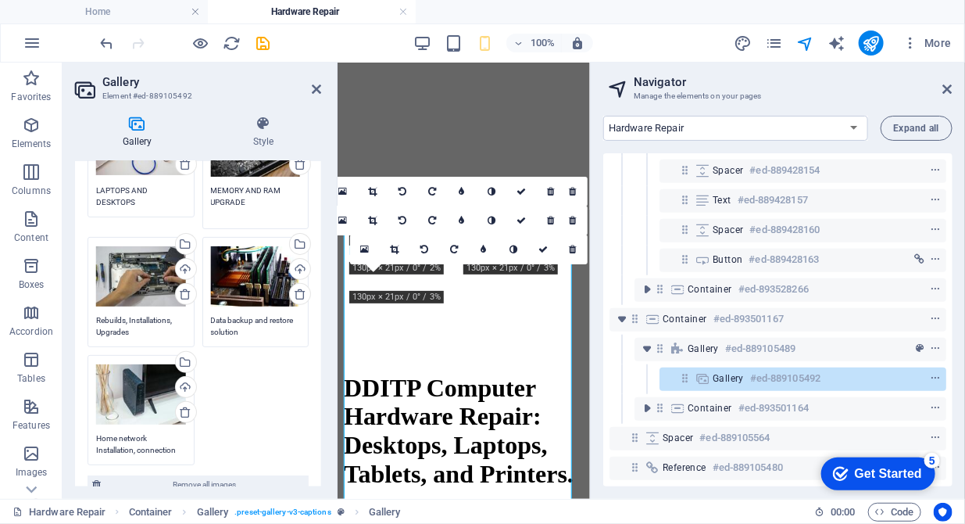
type textarea "MEMORY AND RAM UPGRADE"
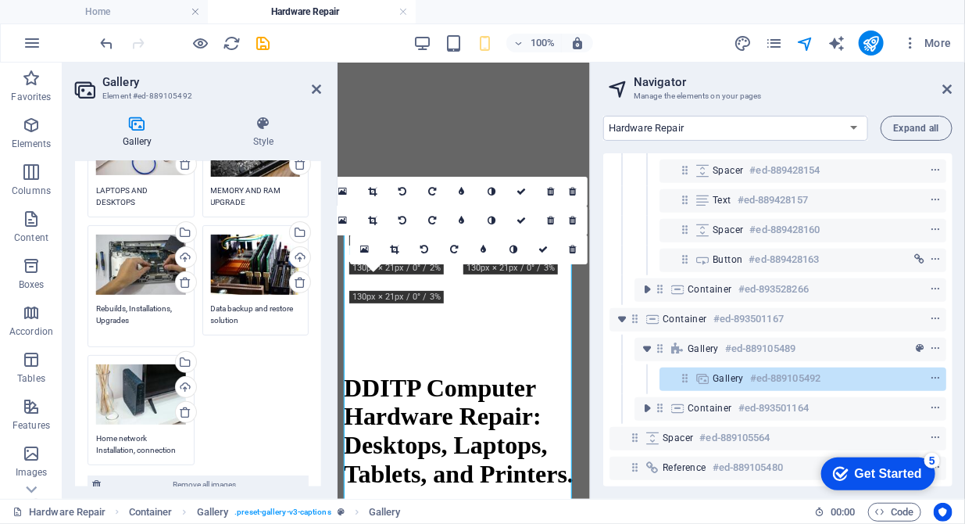
click at [144, 327] on textarea "Rebuilds, Installations, Upgrades" at bounding box center [141, 319] width 90 height 35
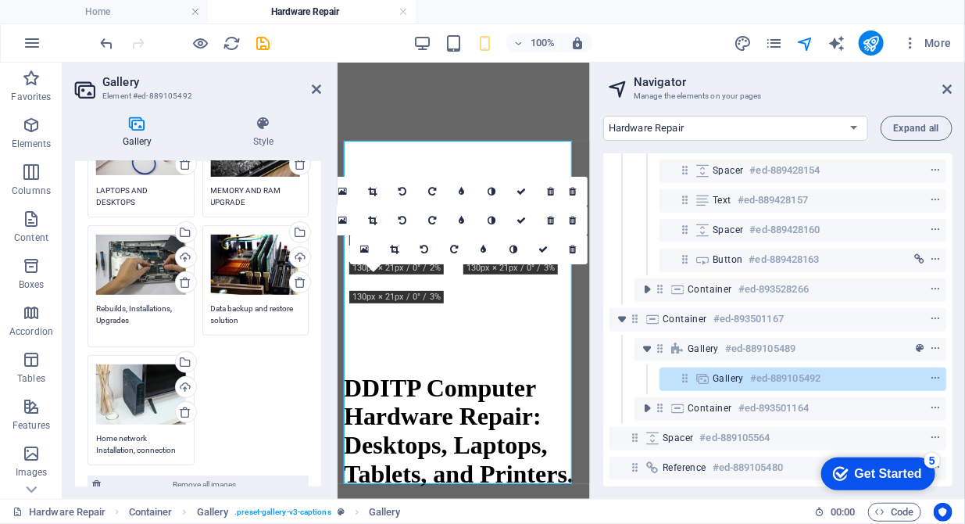
drag, startPoint x: 147, startPoint y: 315, endPoint x: 83, endPoint y: 308, distance: 64.5
click at [84, 308] on div "Drag files here, click to choose files or select files from Files or our free s…" at bounding box center [141, 286] width 115 height 130
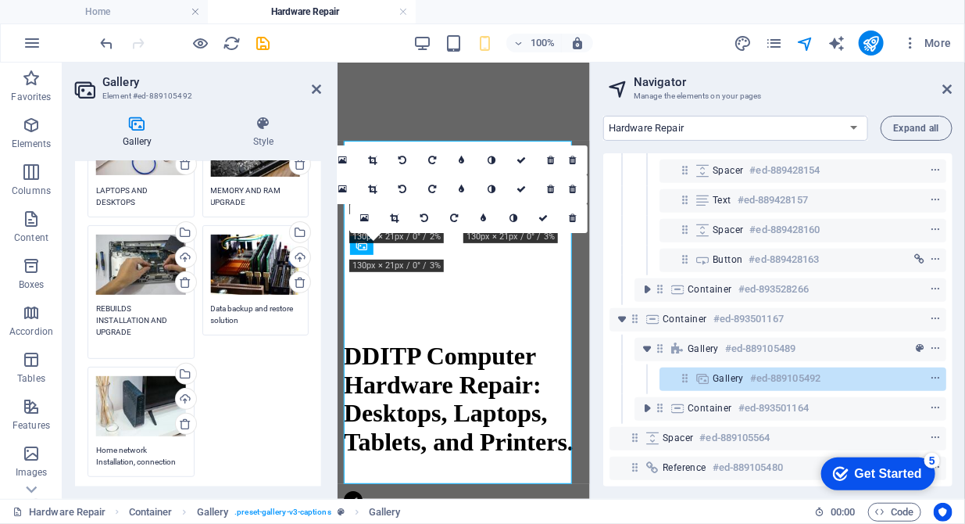
click at [139, 306] on textarea "REBUILDS INSTALLATION AND UPGRADE" at bounding box center [141, 325] width 90 height 47
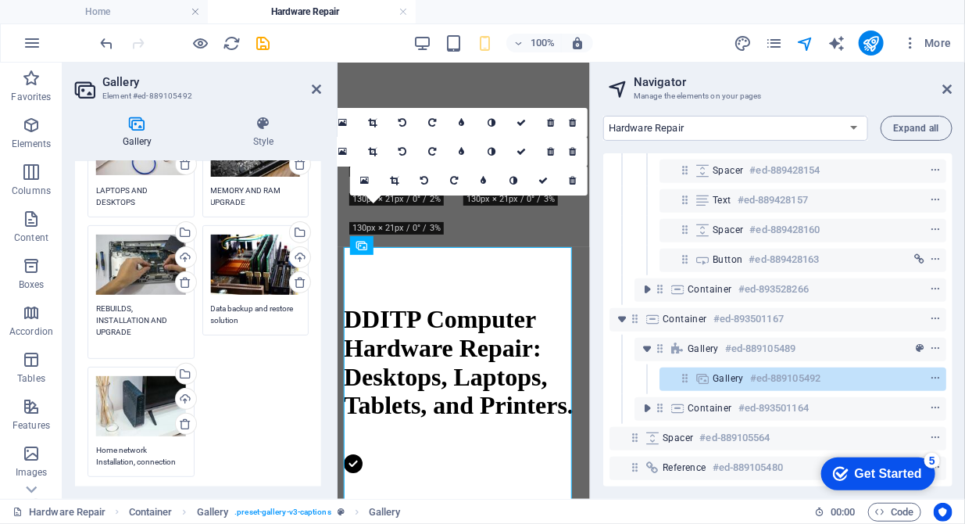
type textarea "REBUILDS, INSTALLATION AND UPGRADE"
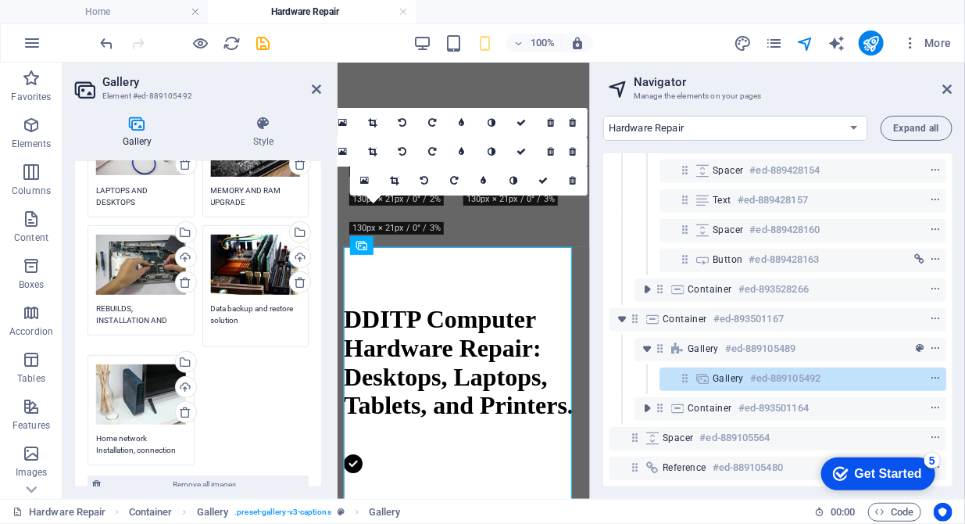
drag, startPoint x: 244, startPoint y: 316, endPoint x: 192, endPoint y: 303, distance: 53.3
click at [192, 303] on div "Drag files here, click to choose files or select files from Files or our free s…" at bounding box center [198, 286] width 229 height 366
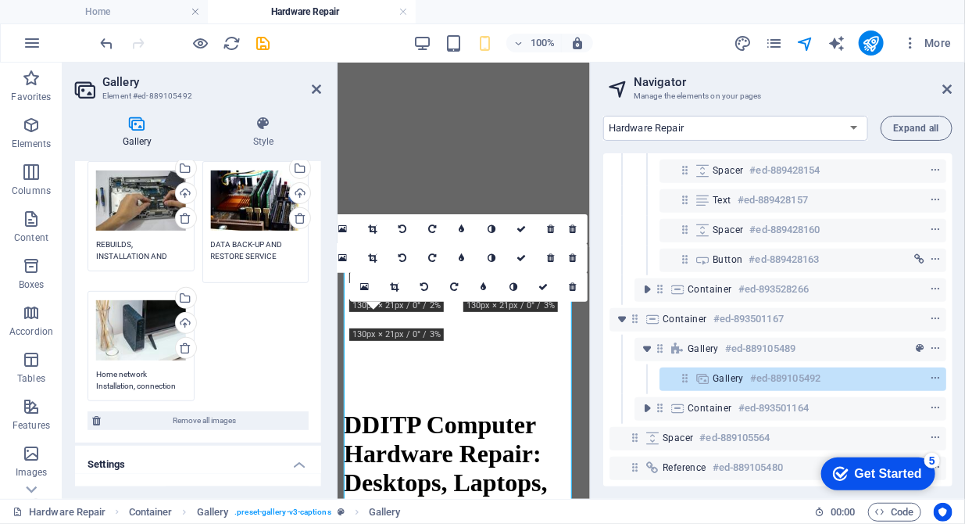
scroll to position [239, 0]
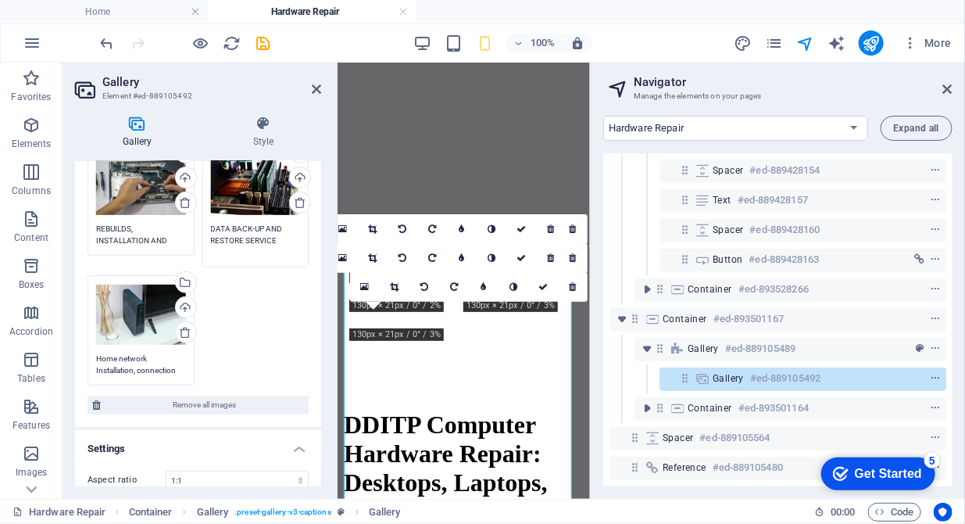
type textarea "DATA BACK-UP AND RESTORE SERVICE"
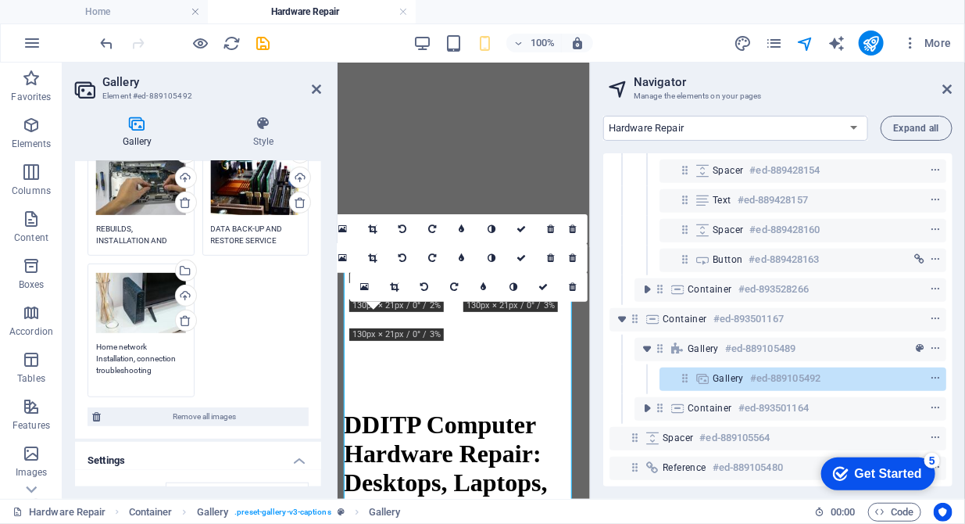
click at [179, 366] on textarea "Home network Installation, connection troubleshooting" at bounding box center [141, 364] width 90 height 47
drag, startPoint x: 173, startPoint y: 370, endPoint x: 84, endPoint y: 344, distance: 93.5
click at [84, 344] on div "Drag files here, click to choose files or select files from Files or our free s…" at bounding box center [141, 329] width 115 height 141
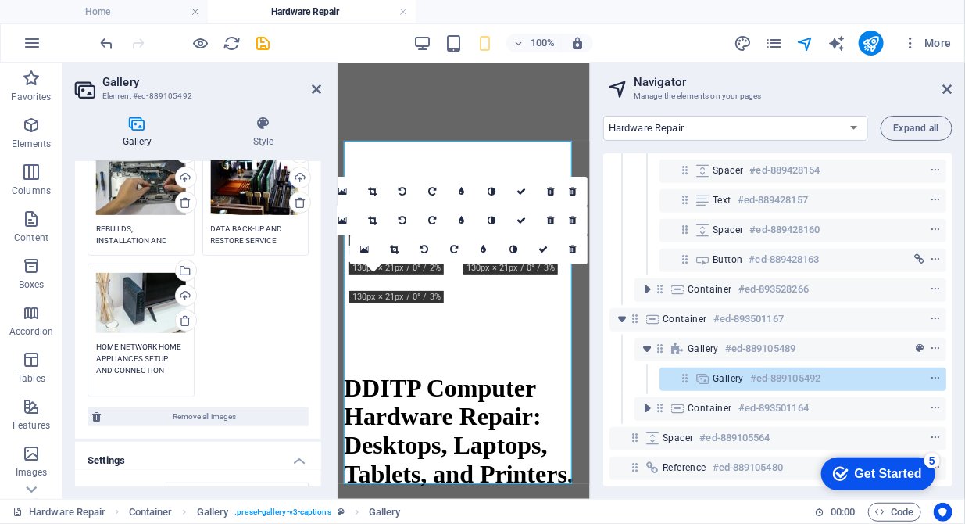
click at [160, 345] on textarea "HOME NETWORK HOME APPLIANCES SETUP AND CONNECTION" at bounding box center [141, 364] width 90 height 47
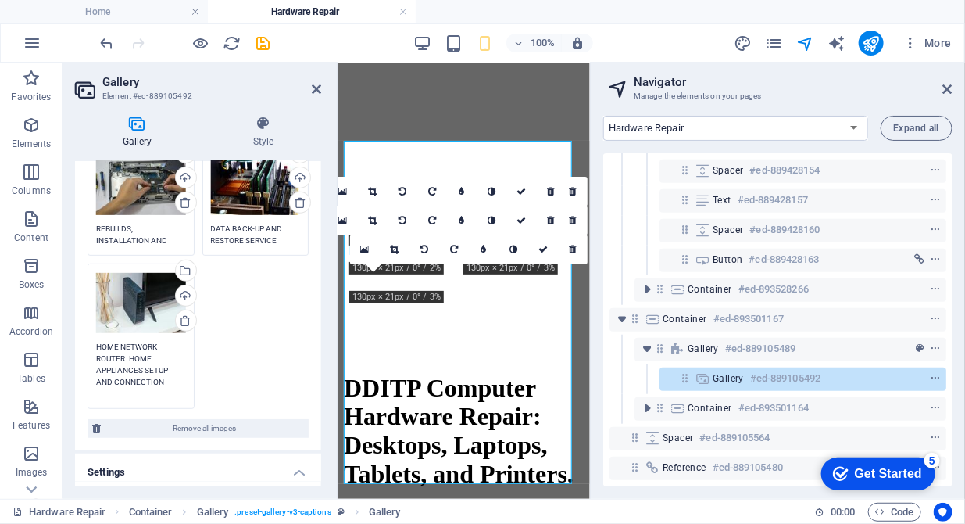
click at [146, 384] on textarea "HOME NETWORK ROUTER. HOME APPLIANCES SETUP AND CONNECTION" at bounding box center [141, 370] width 90 height 59
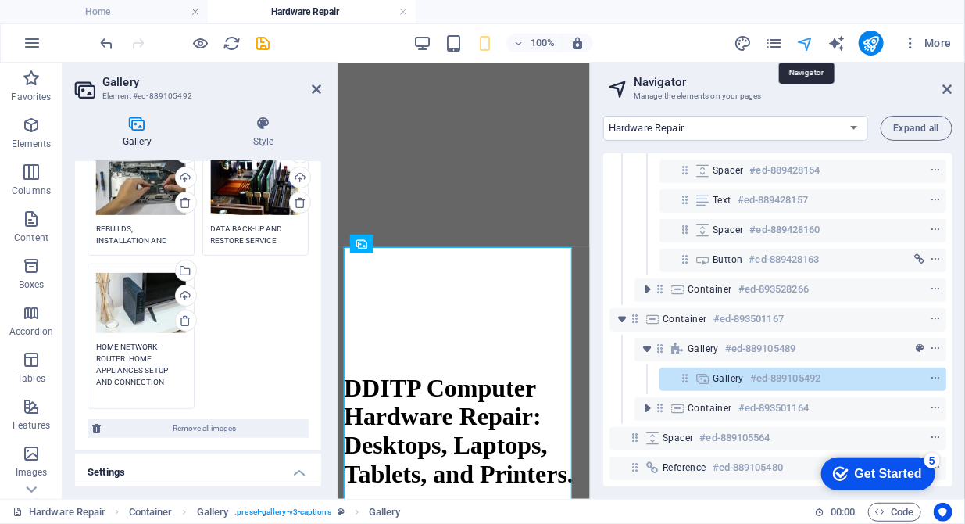
type textarea "HOME NETWORK ROUTER. HOME APPLIANCES SETUP AND CONNECTION"
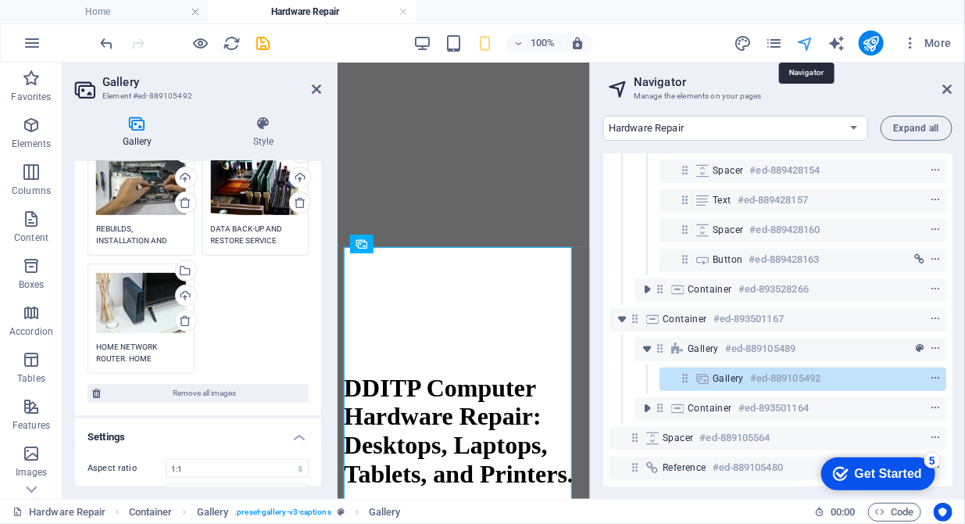
click at [807, 43] on icon "navigator" at bounding box center [805, 43] width 18 height 18
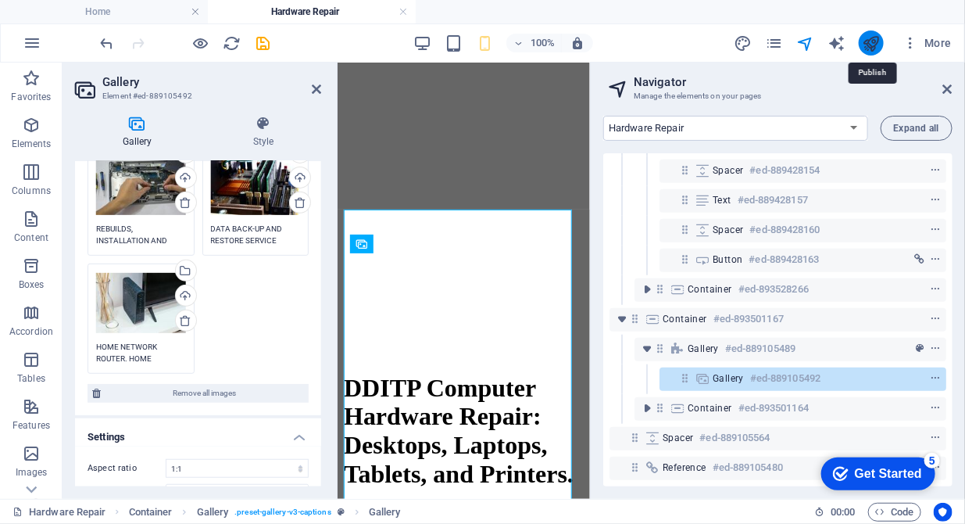
click at [867, 38] on icon "publish" at bounding box center [871, 43] width 18 height 18
